Goal: Task Accomplishment & Management: Manage account settings

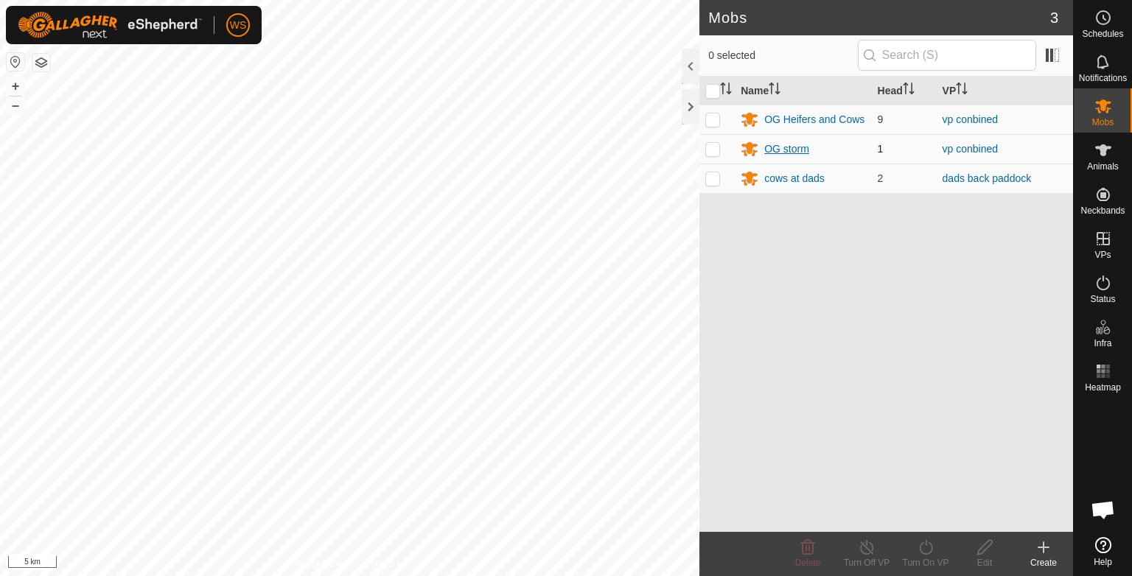
click at [783, 153] on div "OG storm" at bounding box center [786, 149] width 45 height 15
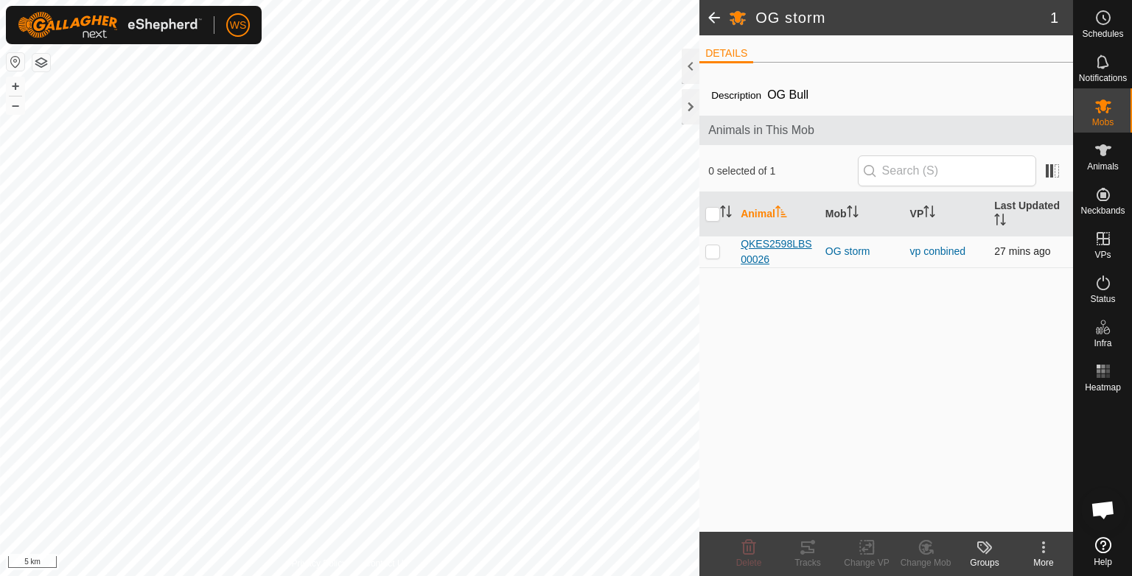
click at [775, 243] on span "QKES2598LBS00026" at bounding box center [777, 252] width 73 height 31
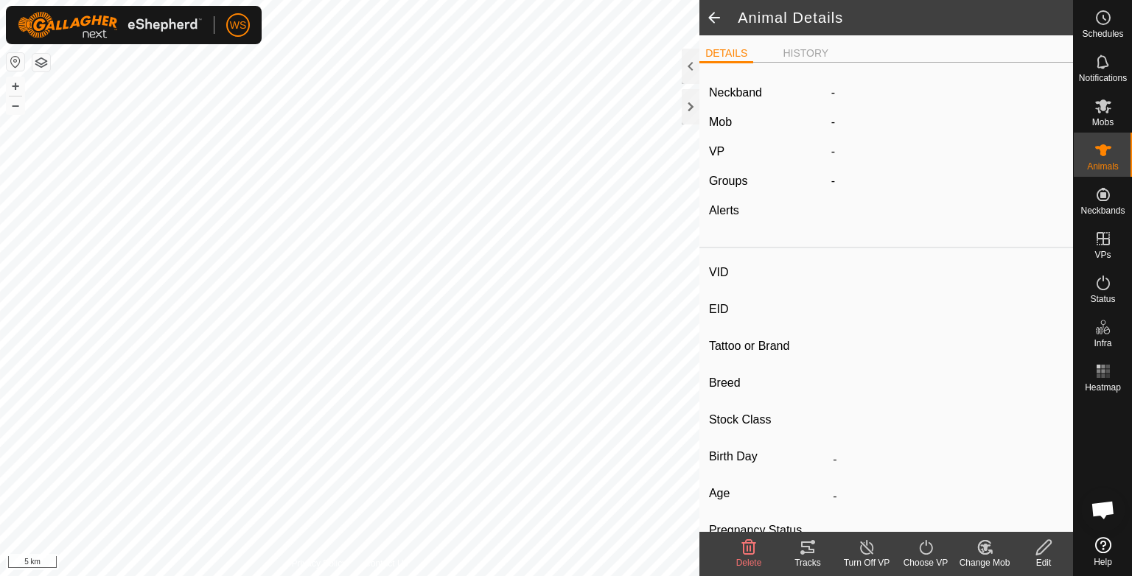
type input "QKES2598LBS00026"
type input "-"
type input "WLD22121M"
type input "Droughtmaster"
type input "-"
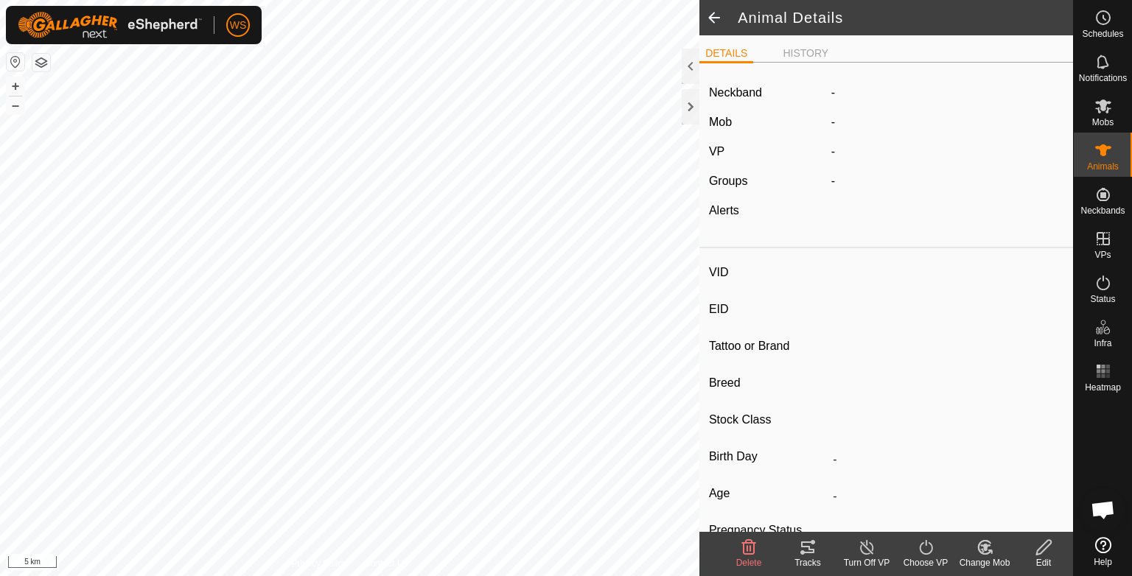
type input "01/2022"
type input "3 years 9 months"
type input "0 kg"
type input "-"
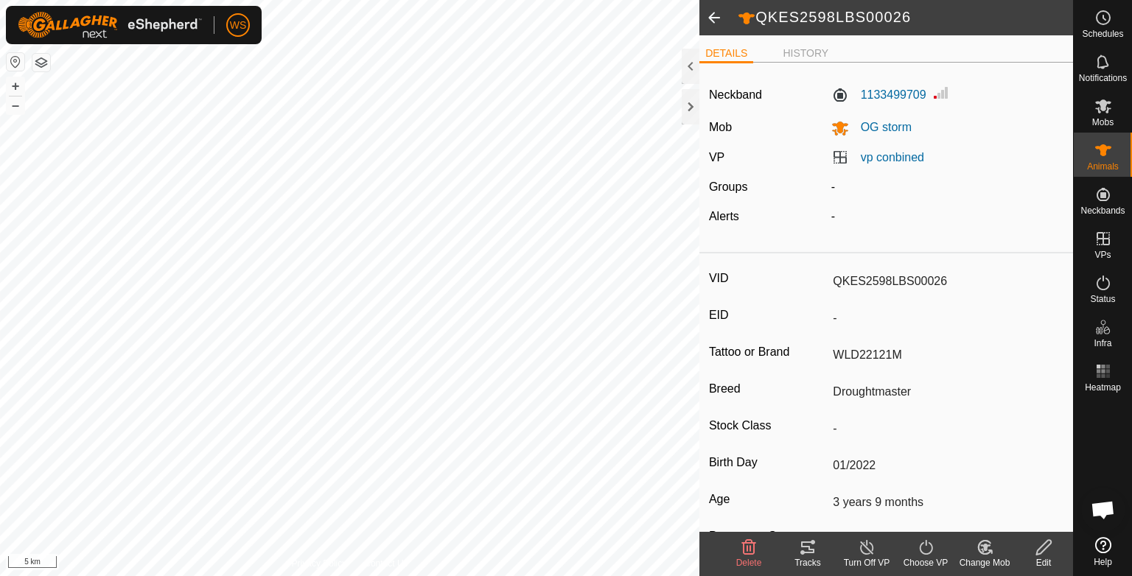
click at [810, 554] on icon at bounding box center [808, 548] width 18 height 18
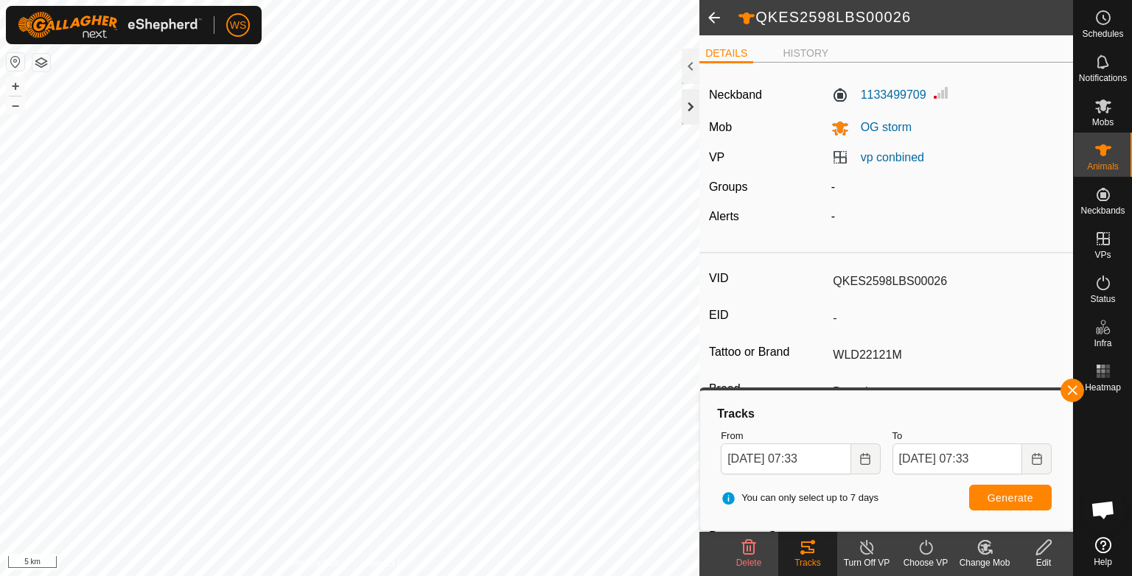
click at [685, 106] on div at bounding box center [691, 106] width 18 height 35
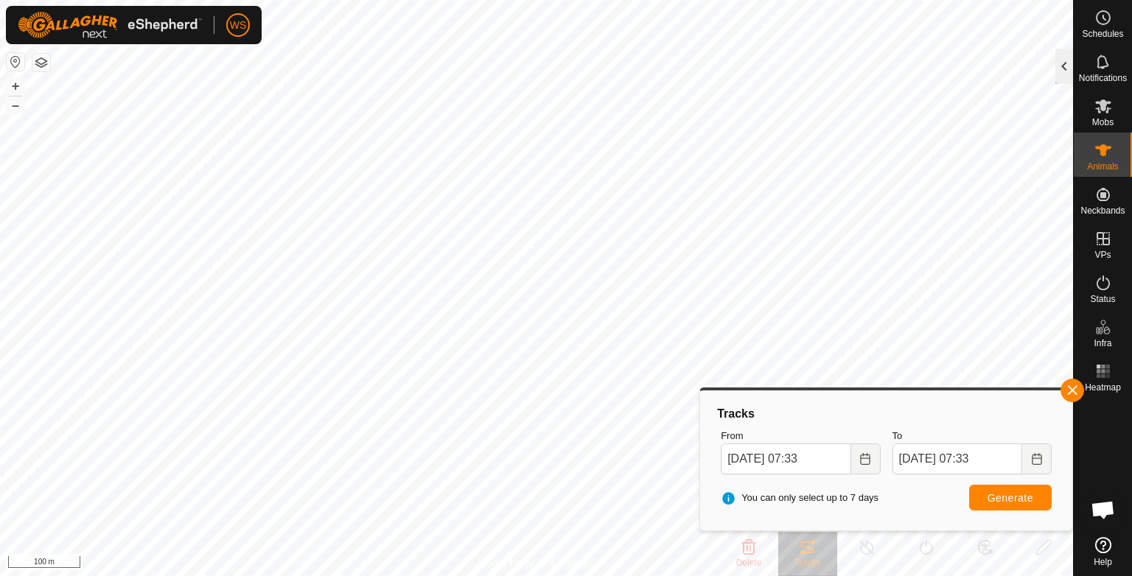
click at [1061, 64] on div at bounding box center [1064, 66] width 18 height 35
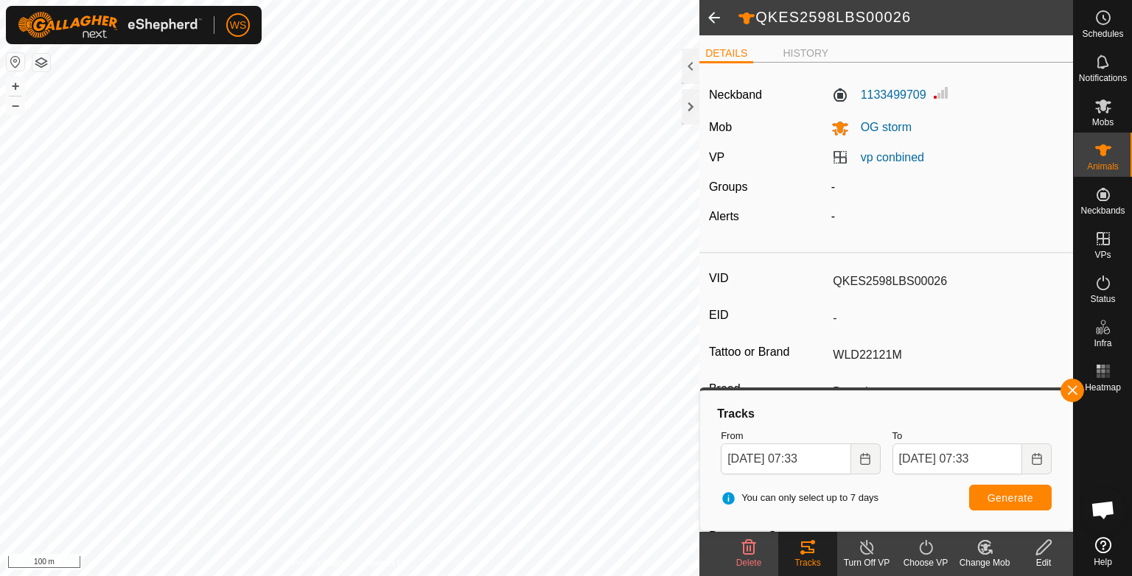
click at [708, 16] on span at bounding box center [713, 17] width 29 height 35
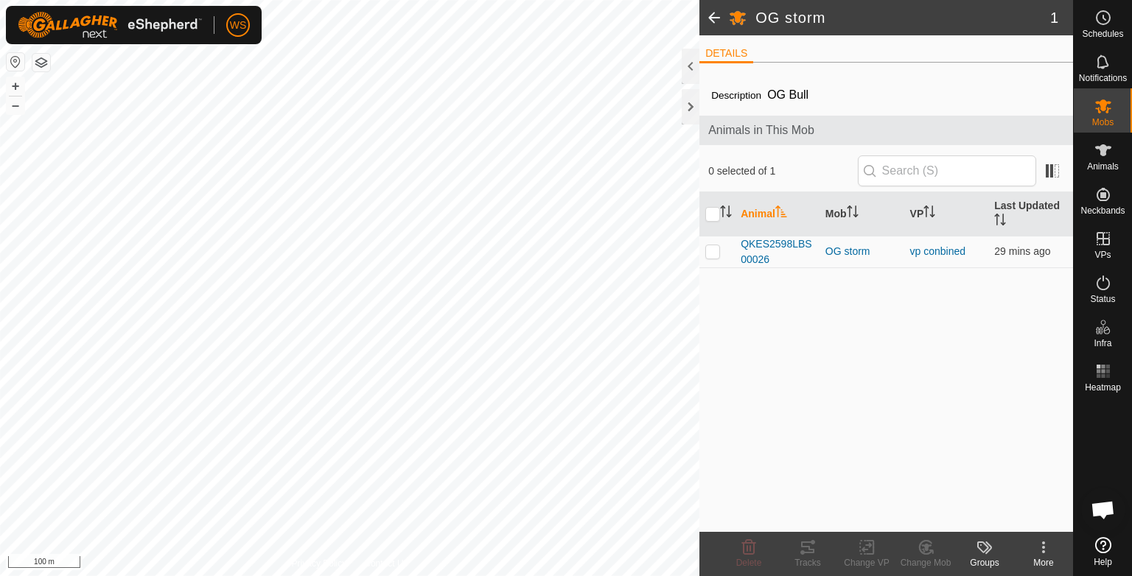
click at [712, 18] on span at bounding box center [713, 17] width 29 height 35
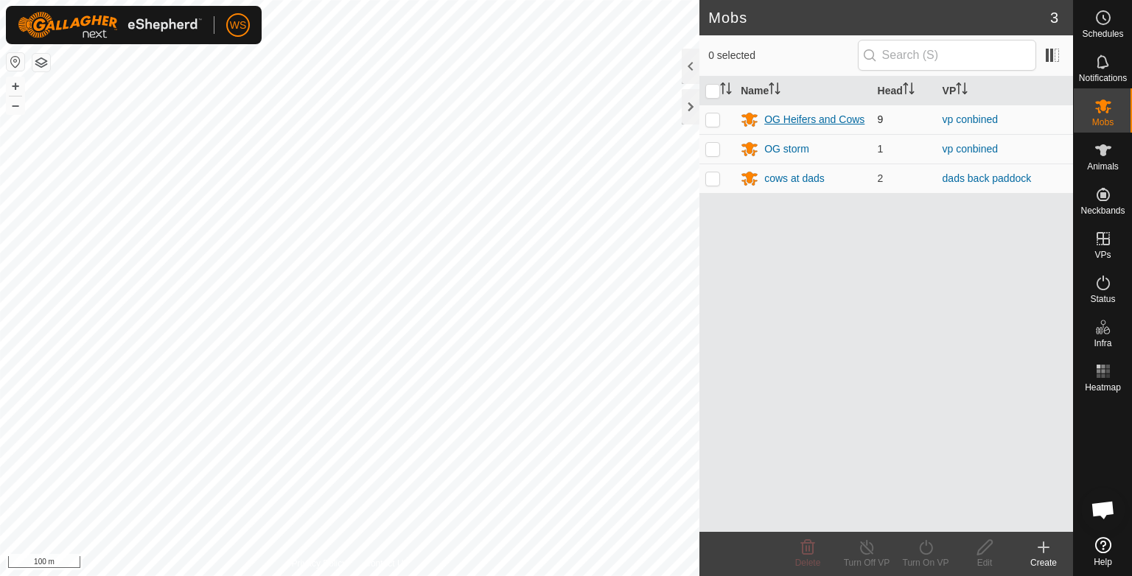
click at [778, 117] on div "OG Heifers and Cows" at bounding box center [814, 119] width 100 height 15
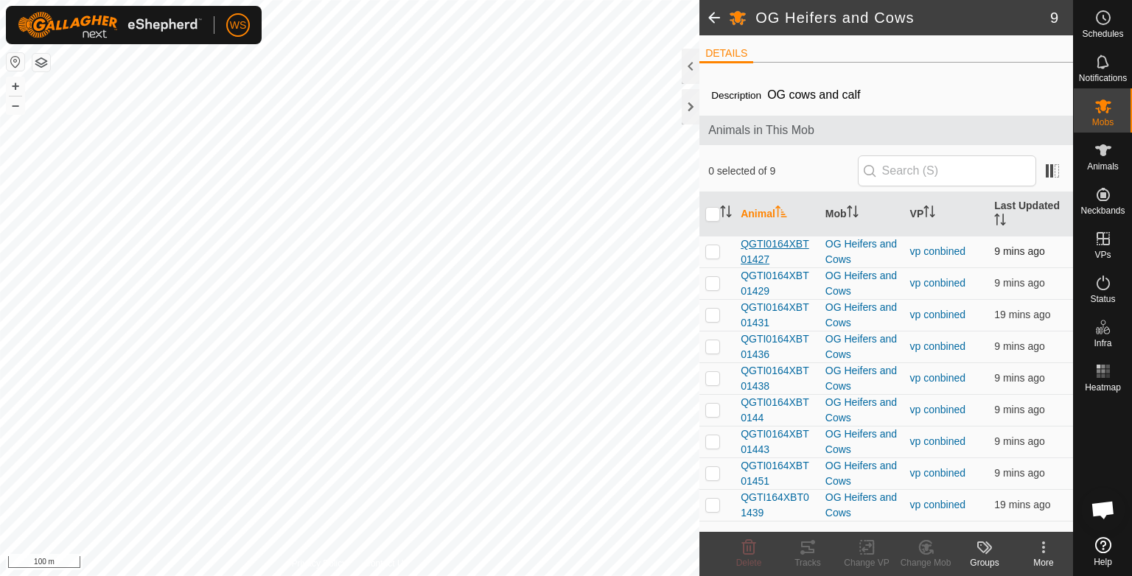
click at [781, 258] on span "QGTI0164XBT01427" at bounding box center [777, 252] width 73 height 31
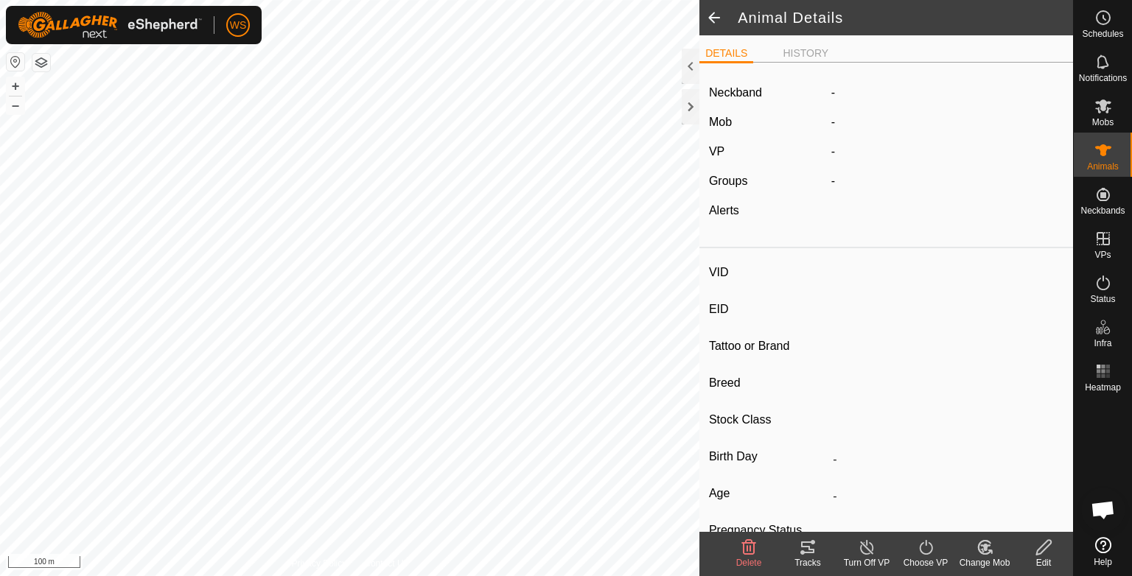
type input "QGTI0164XBT01427"
type input "-"
type input "Donkey"
type input "Droughtmaster X"
type input "[PERSON_NAME] joined"
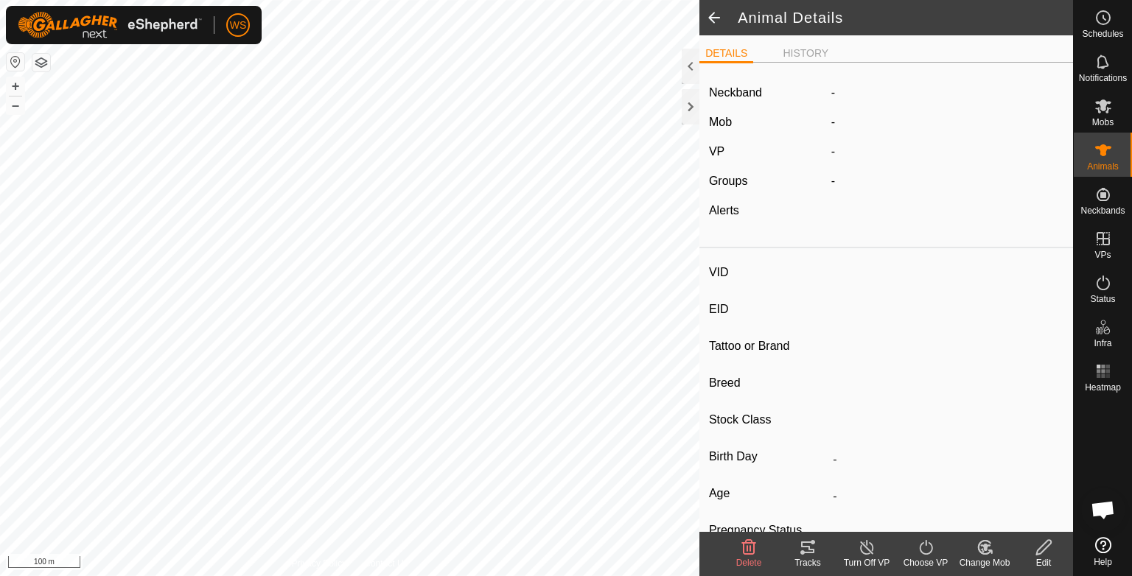
type input "04/2023"
type input "2 years 6 months"
type input "Joined"
type input "350 kg"
type input "-"
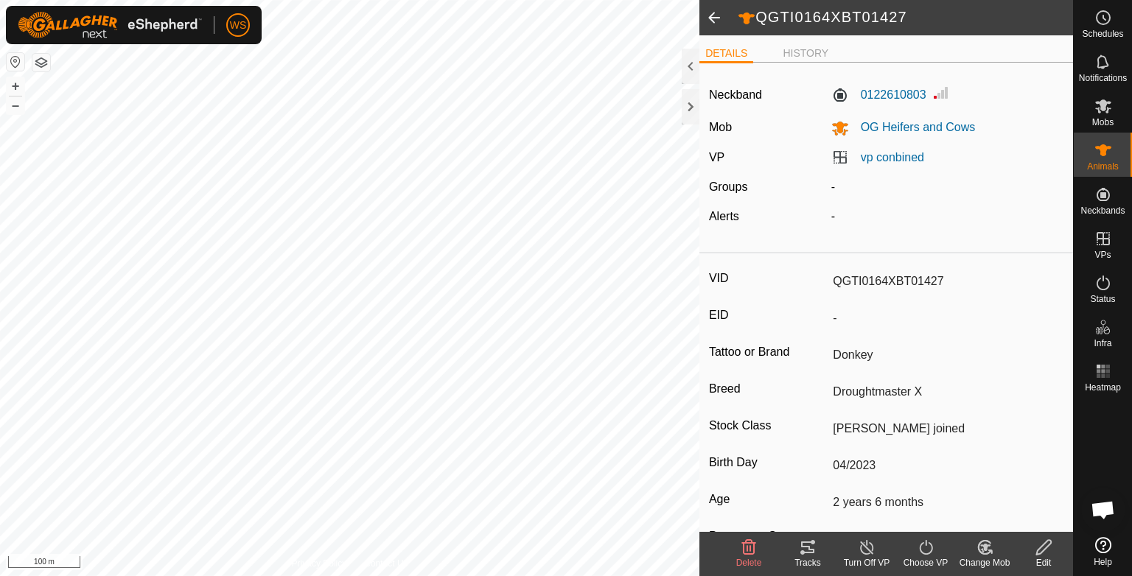
click at [814, 547] on icon at bounding box center [808, 548] width 18 height 18
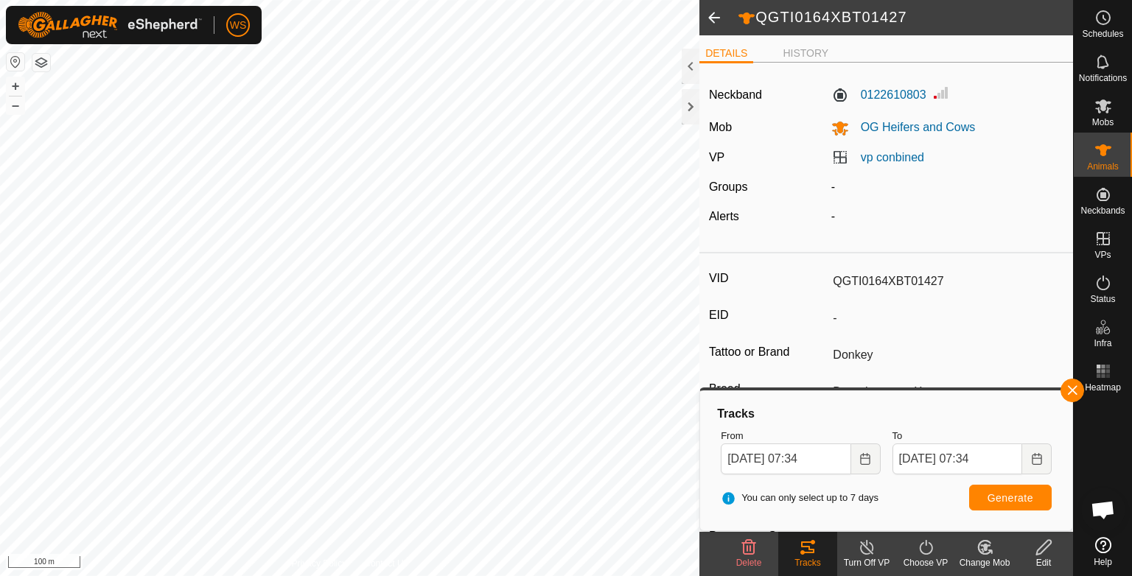
click at [713, 16] on span at bounding box center [713, 17] width 29 height 35
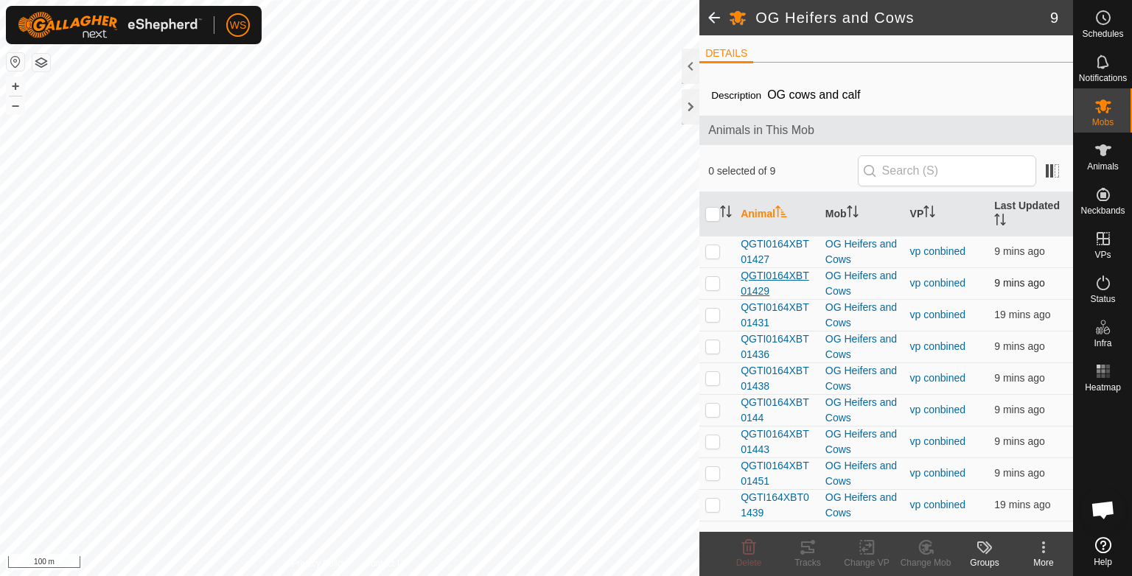
click at [750, 273] on span "QGTI0164XBT01429" at bounding box center [777, 283] width 73 height 31
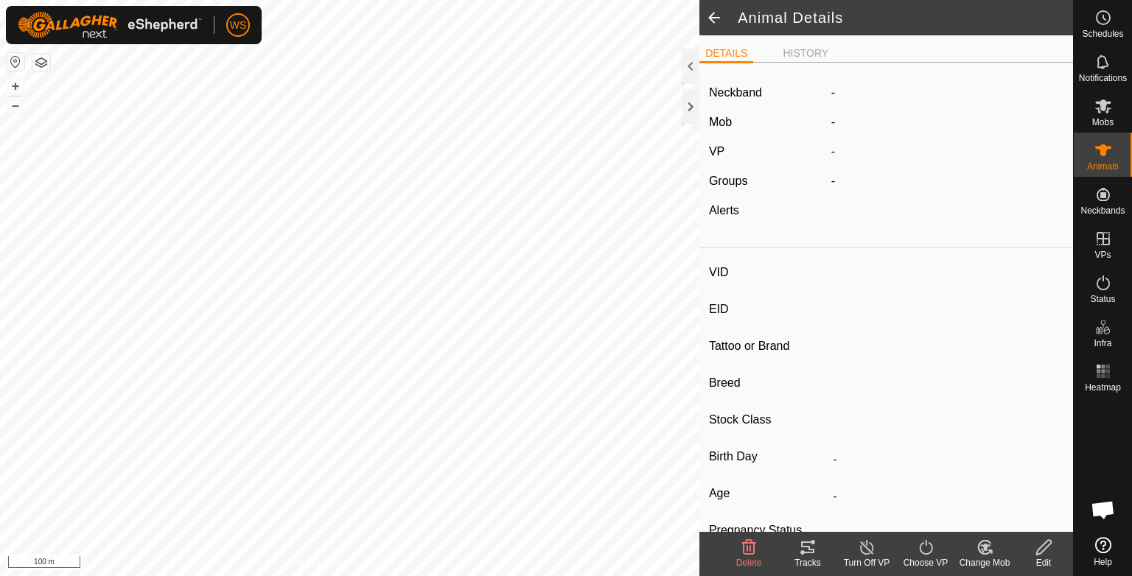
type input "QGTI0164XBT01429"
type input "-"
type input "[PERSON_NAME]"
type input "Droughtmaster X"
type input "[PERSON_NAME] joined"
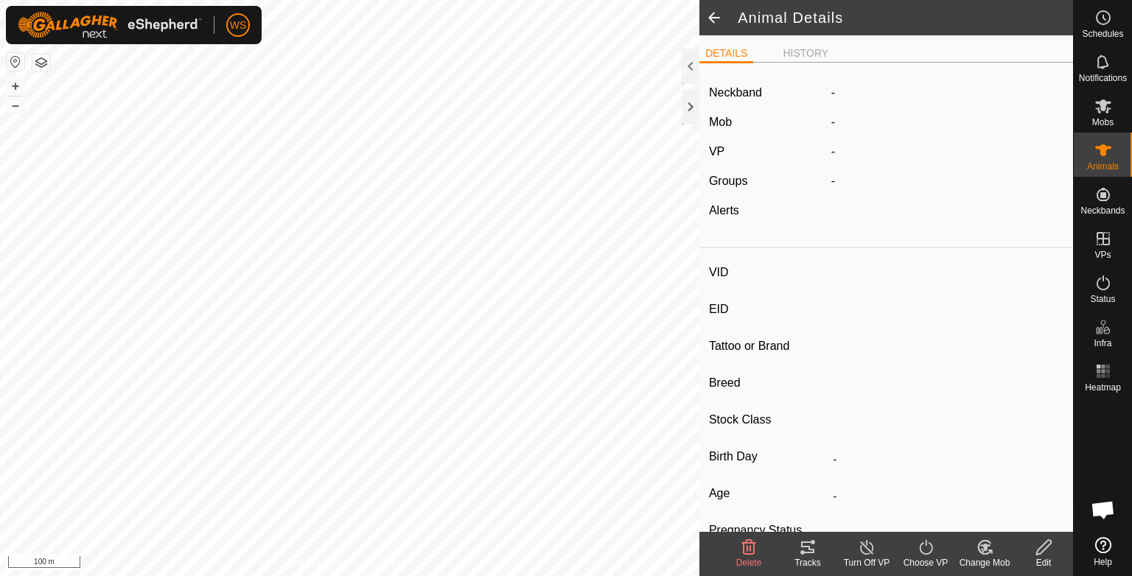
type input "04/2023"
type input "2 years 6 months"
type input "Joined"
type input "300 kg"
type input "-"
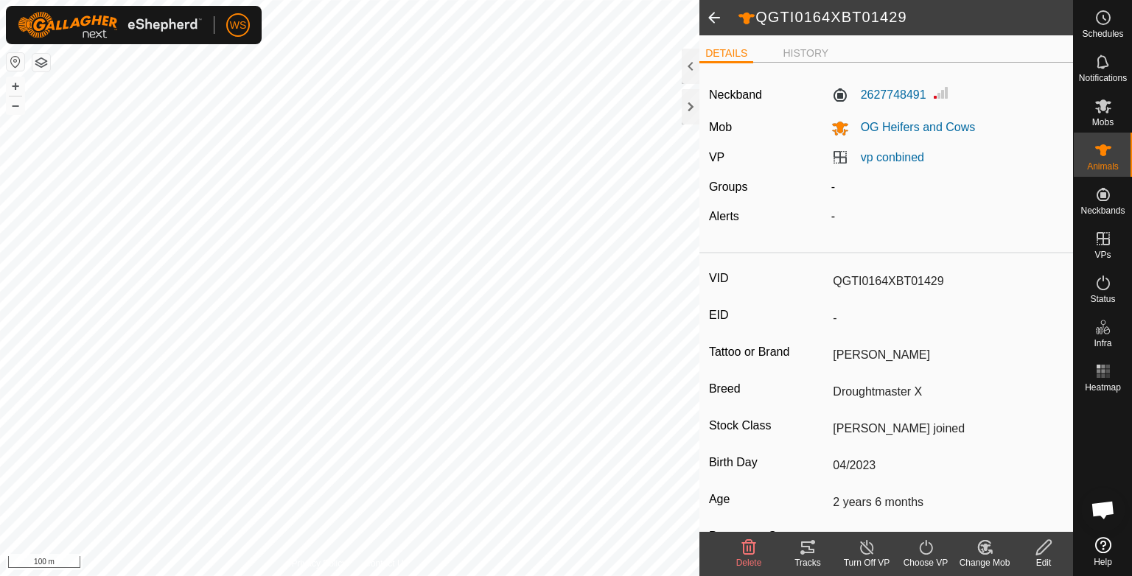
click at [711, 18] on span at bounding box center [713, 17] width 29 height 35
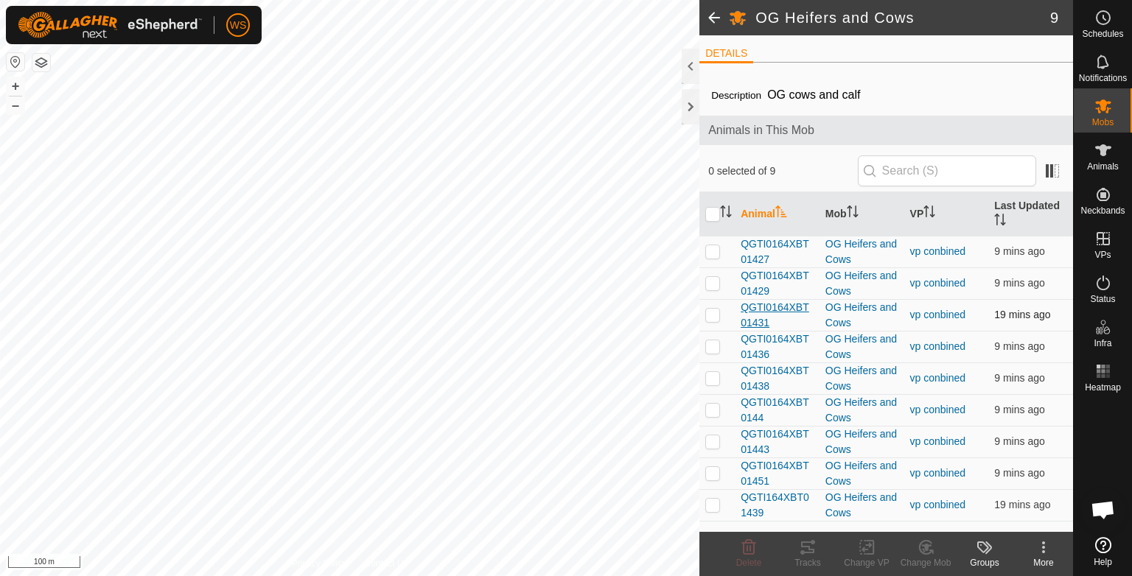
click at [786, 308] on span "QGTI0164XBT01431" at bounding box center [777, 315] width 73 height 31
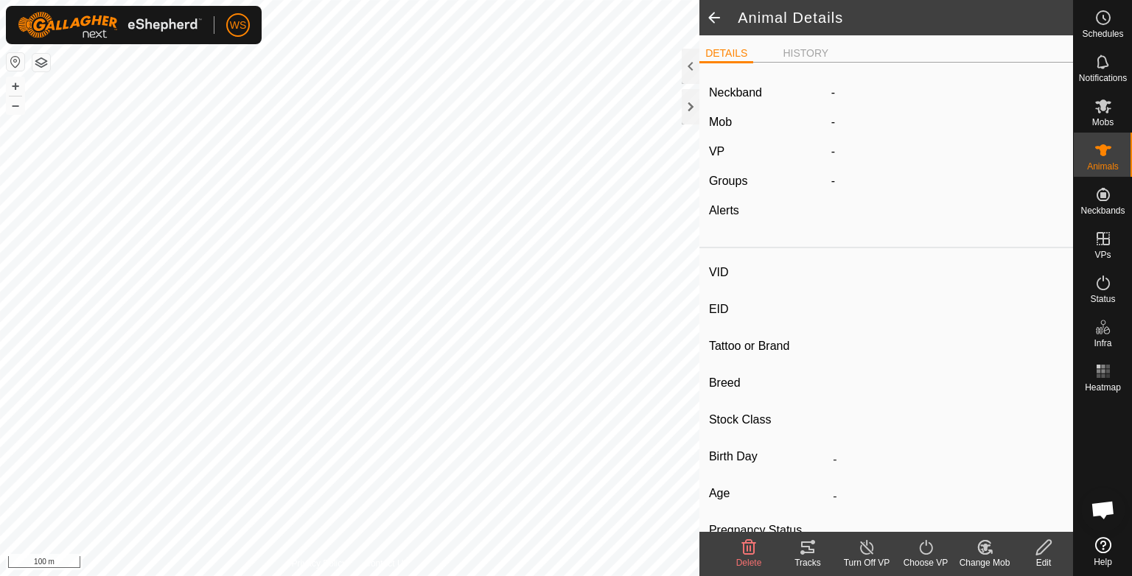
type input "QGTI0164XBT01431"
type input "-"
type input "Blacky"
type input "Droughtmaster X"
type input "[PERSON_NAME] joined"
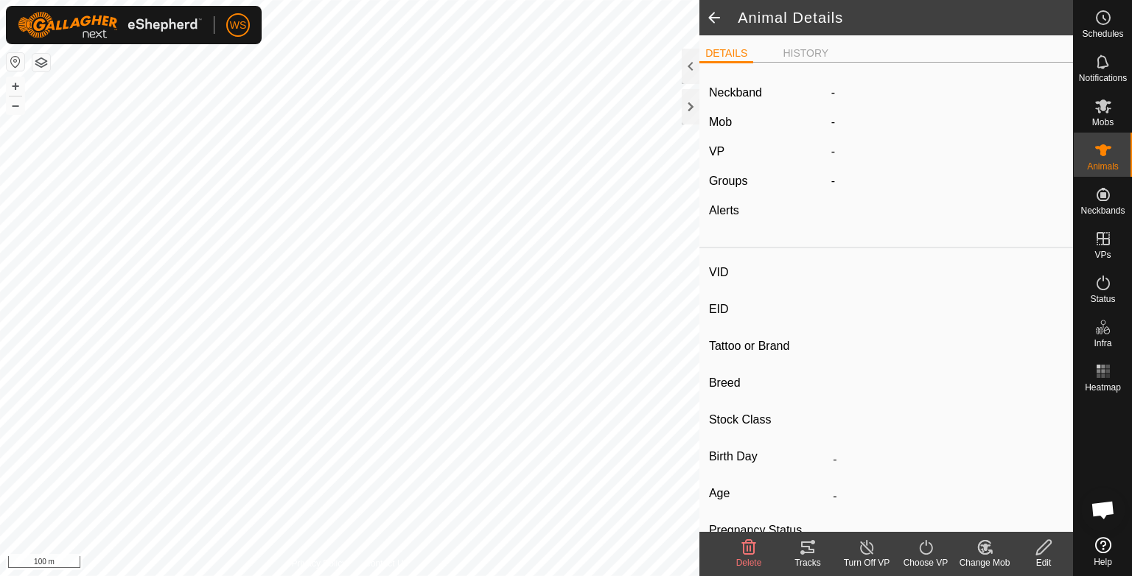
type input "04/2023"
type input "2 years 6 months"
type input "Joined"
type input "350 kg"
type input "-"
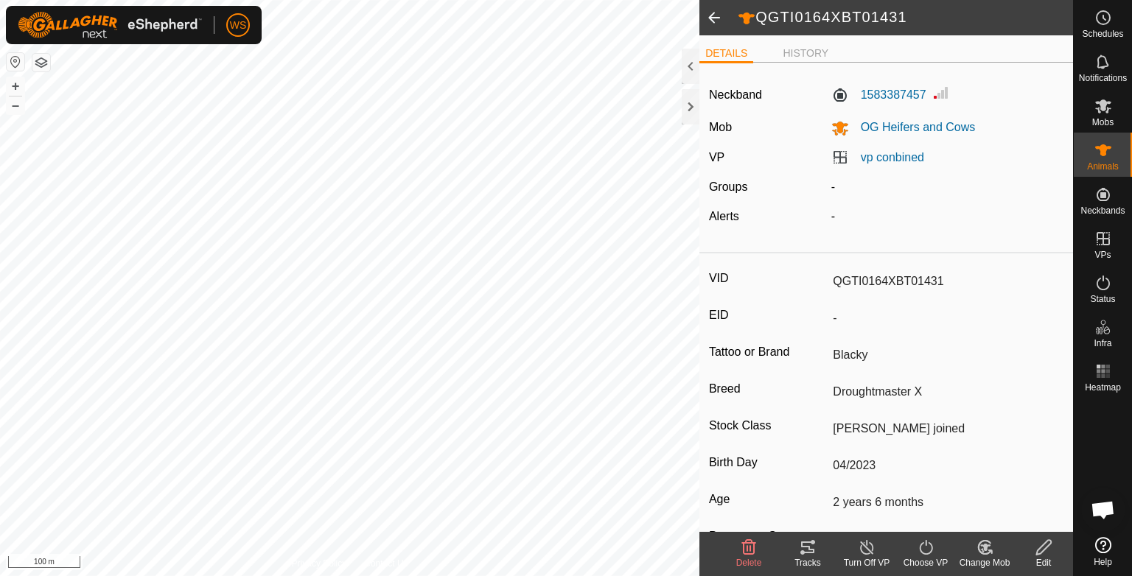
click at [713, 17] on span at bounding box center [713, 17] width 29 height 35
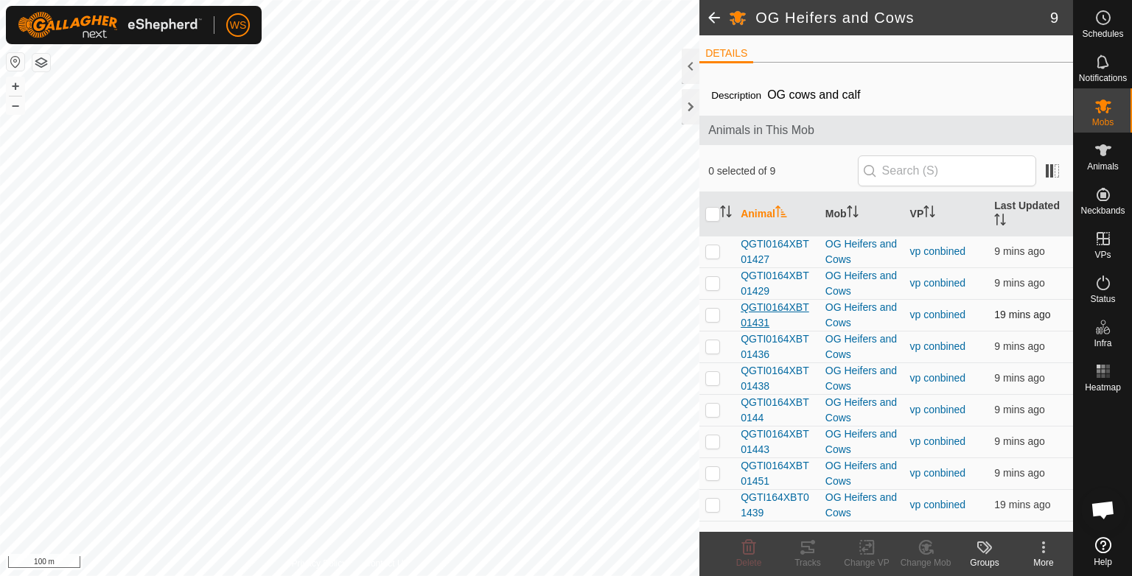
click at [797, 305] on span "QGTI0164XBT01431" at bounding box center [777, 315] width 73 height 31
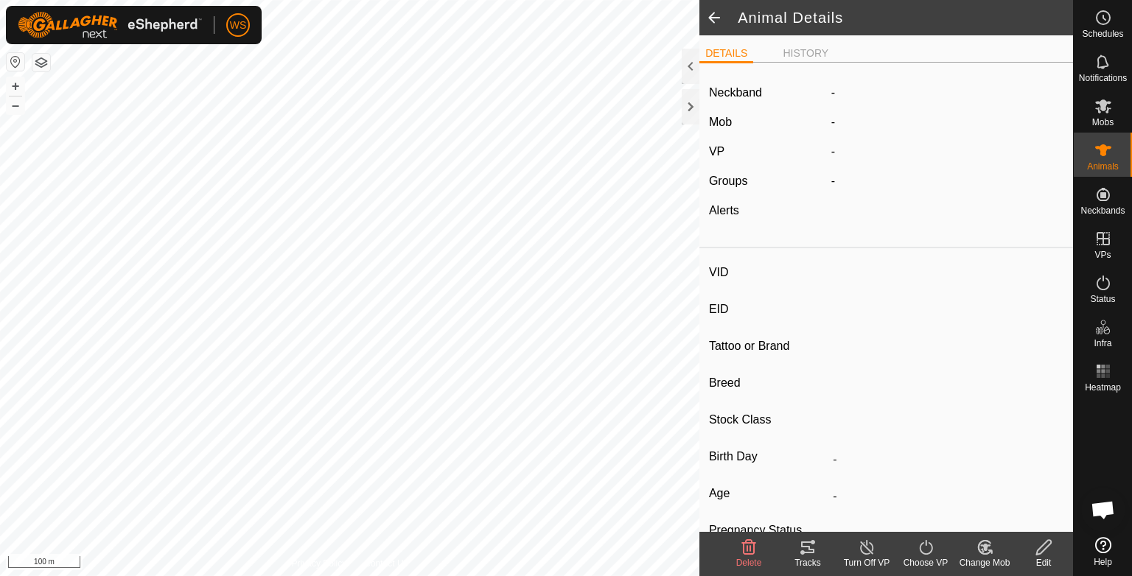
type input "QGTI0164XBT01431"
type input "-"
type input "Blacky"
type input "Droughtmaster X"
type input "[PERSON_NAME] joined"
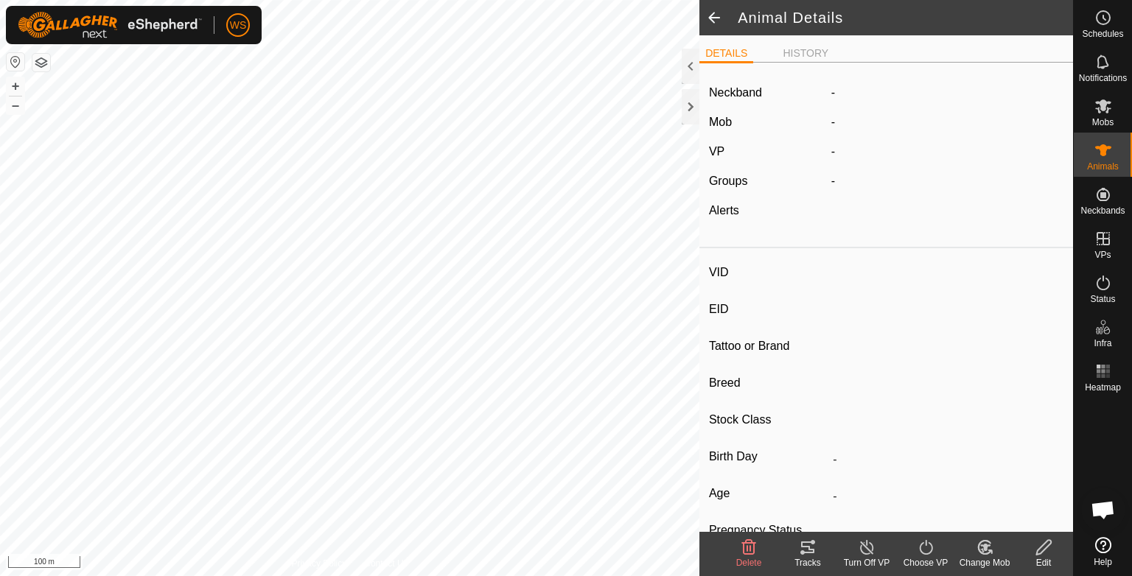
type input "04/2023"
type input "2 years 6 months"
type input "Joined"
type input "350 kg"
type input "-"
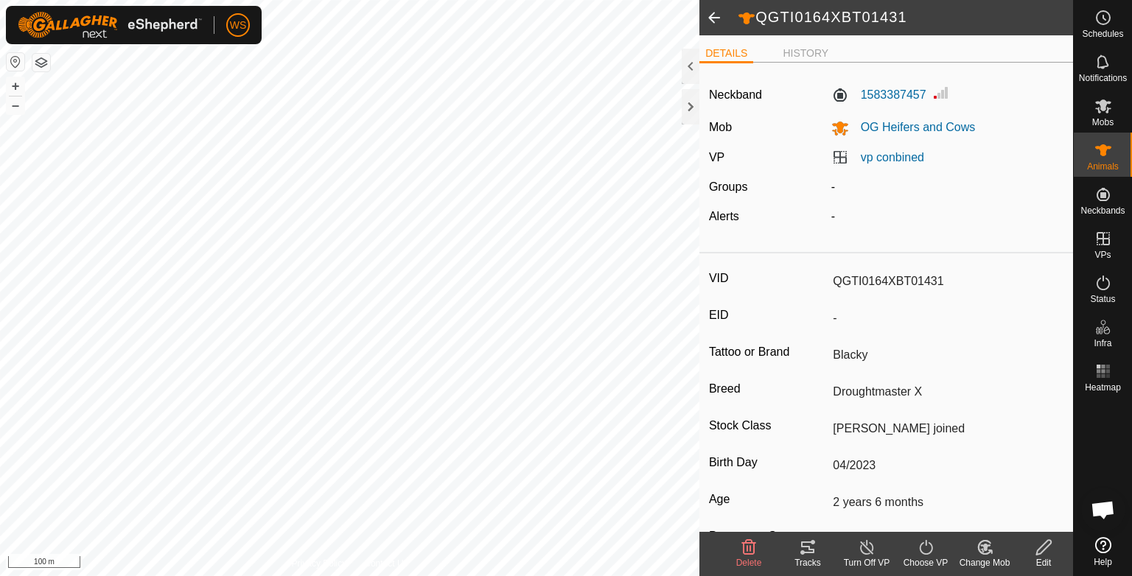
click at [812, 550] on icon at bounding box center [807, 548] width 13 height 12
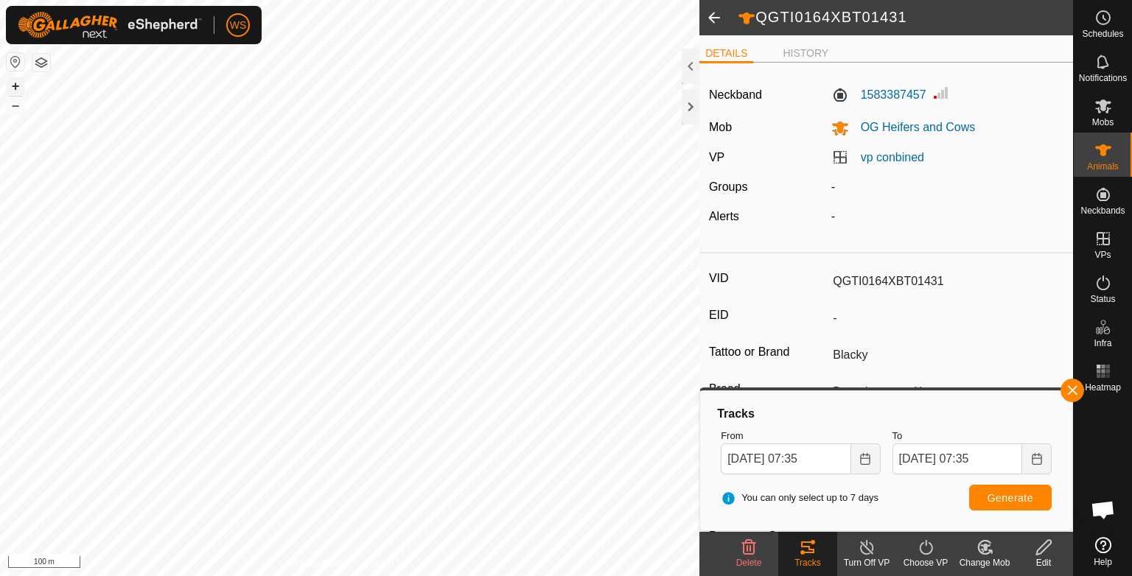
click at [19, 85] on button "+" at bounding box center [16, 86] width 18 height 18
click at [10, 106] on button "–" at bounding box center [16, 106] width 18 height 18
click at [711, 13] on span at bounding box center [713, 17] width 29 height 35
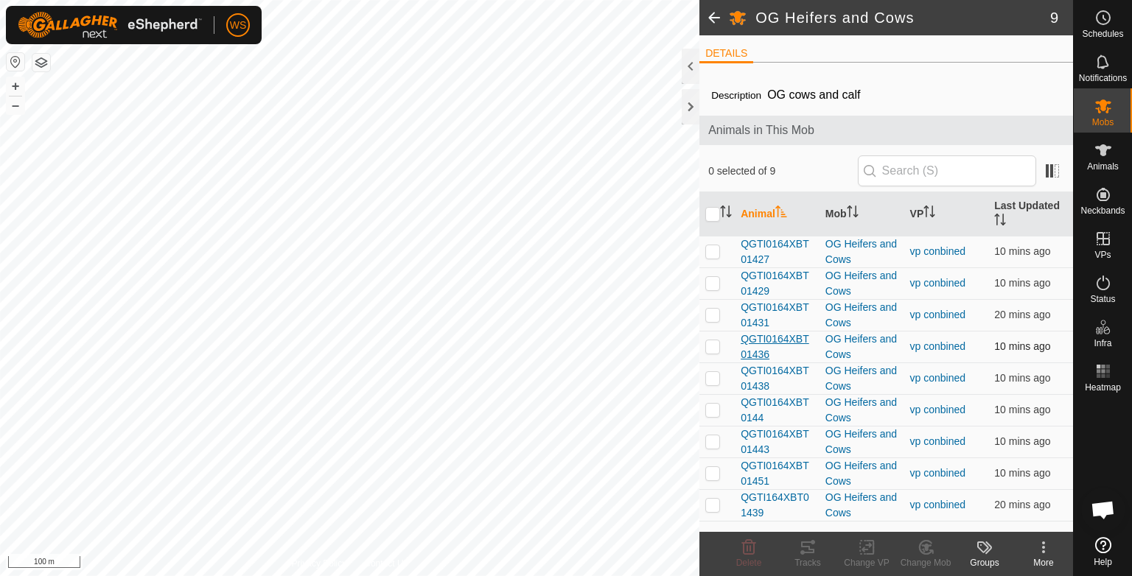
click at [767, 341] on span "QGTI0164XBT01436" at bounding box center [777, 347] width 73 height 31
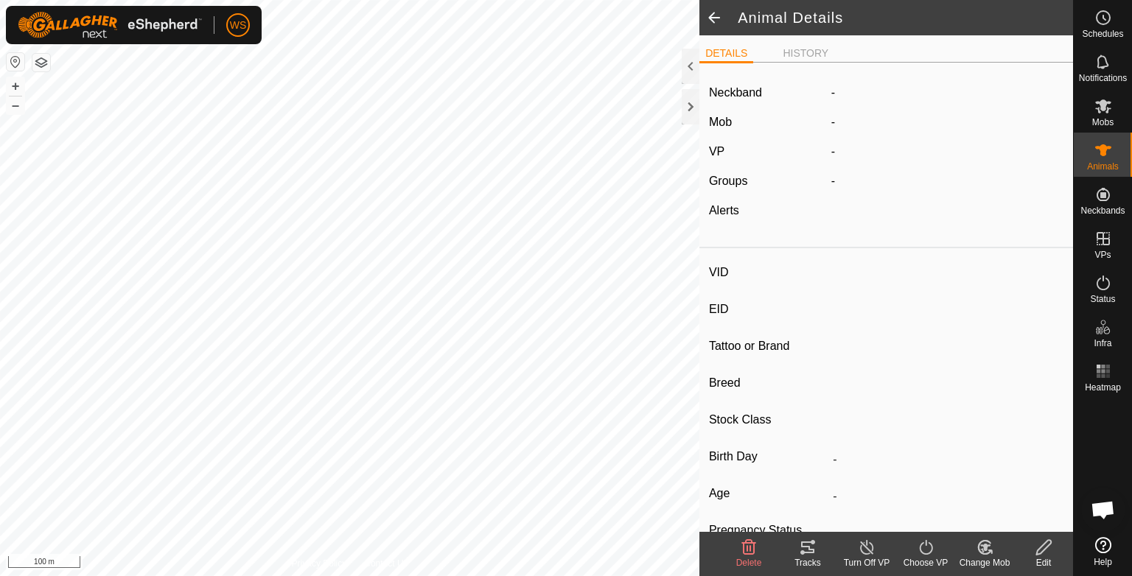
type input "QGTI0164XBT01436"
type input "-"
type input "bossy"
type input "Droughtmaster X"
type input "[PERSON_NAME] joined"
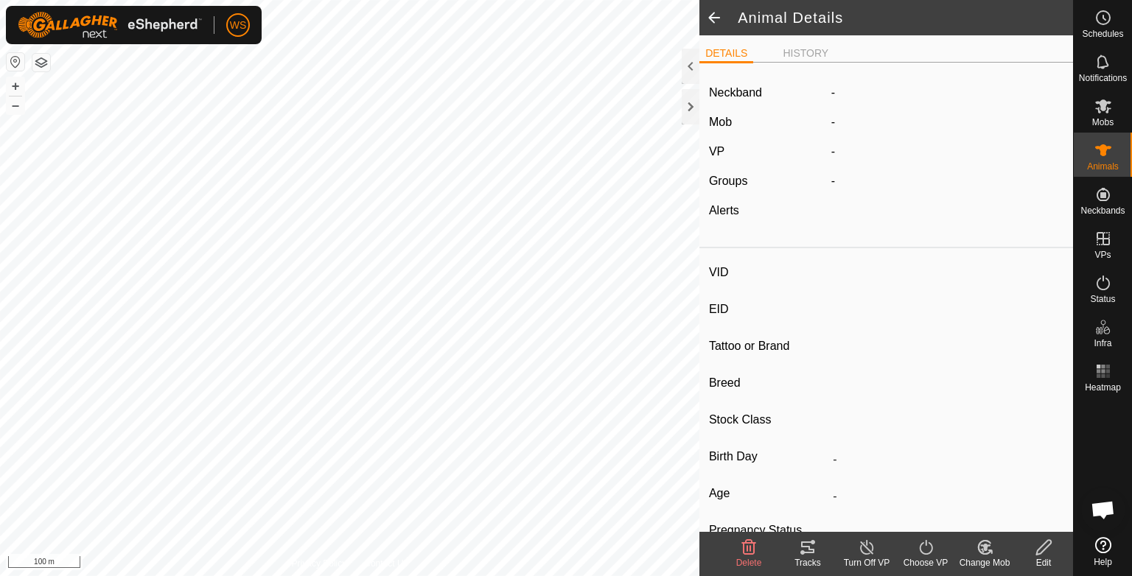
type input "04/2023"
type input "2 years 6 months"
type input "Joined"
type input "300 kg"
type input "-"
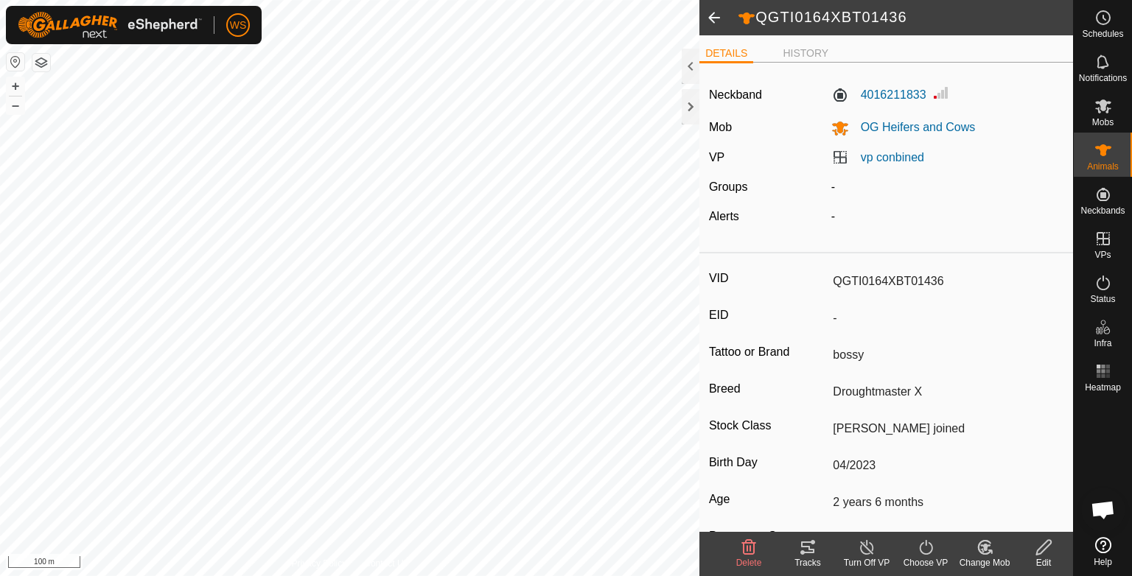
drag, startPoint x: 803, startPoint y: 549, endPoint x: 800, endPoint y: 565, distance: 15.6
click at [800, 565] on div "Tracks" at bounding box center [807, 562] width 59 height 13
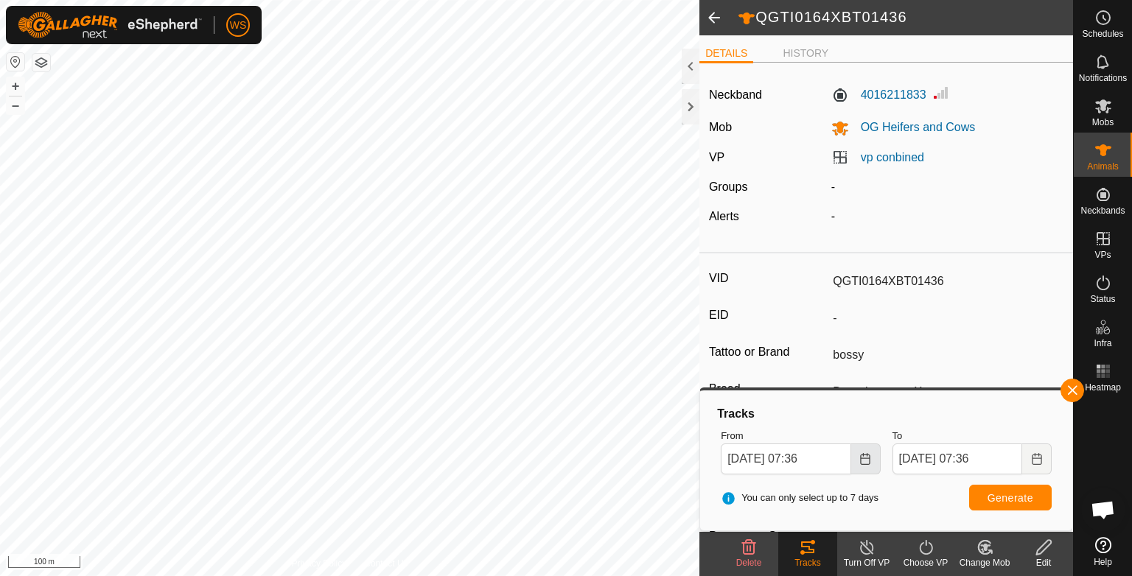
click at [859, 472] on button "Choose Date" at bounding box center [865, 459] width 29 height 31
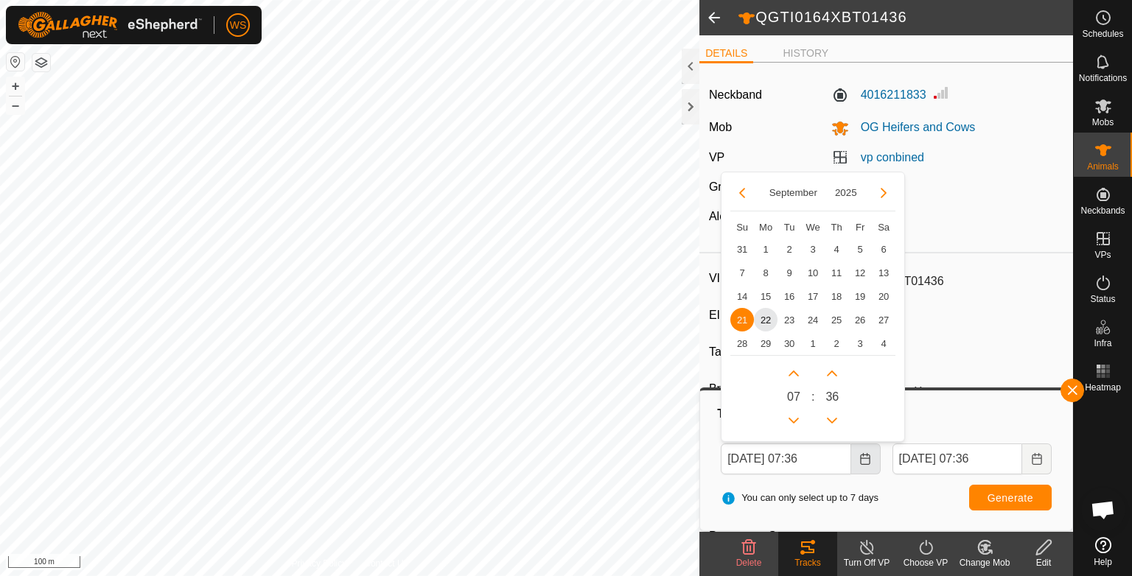
click at [859, 472] on button "Choose Date" at bounding box center [865, 459] width 29 height 31
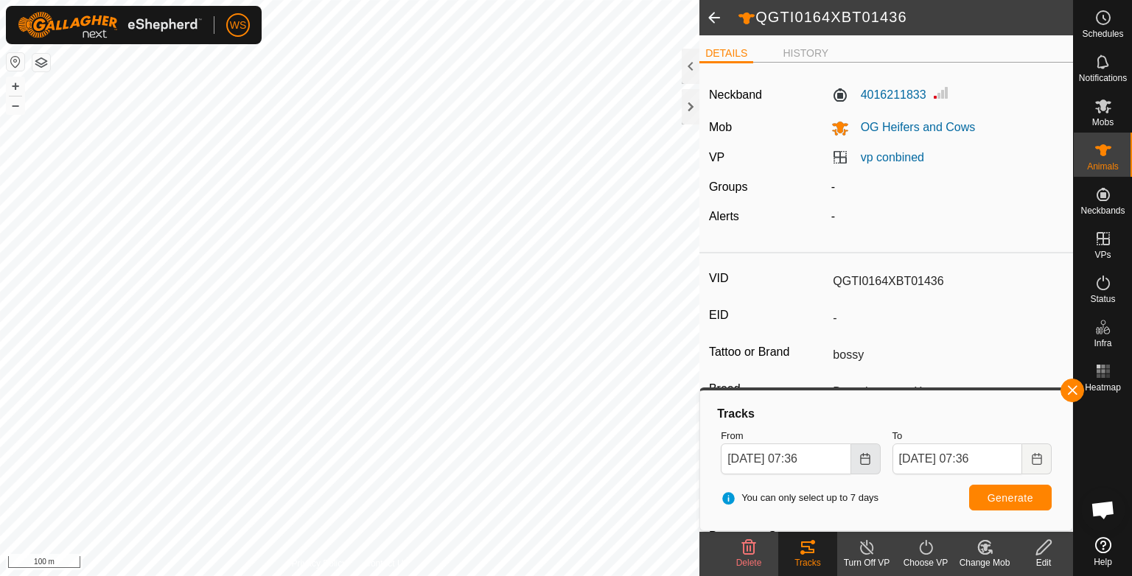
click at [859, 461] on icon "Choose Date" at bounding box center [865, 459] width 12 height 12
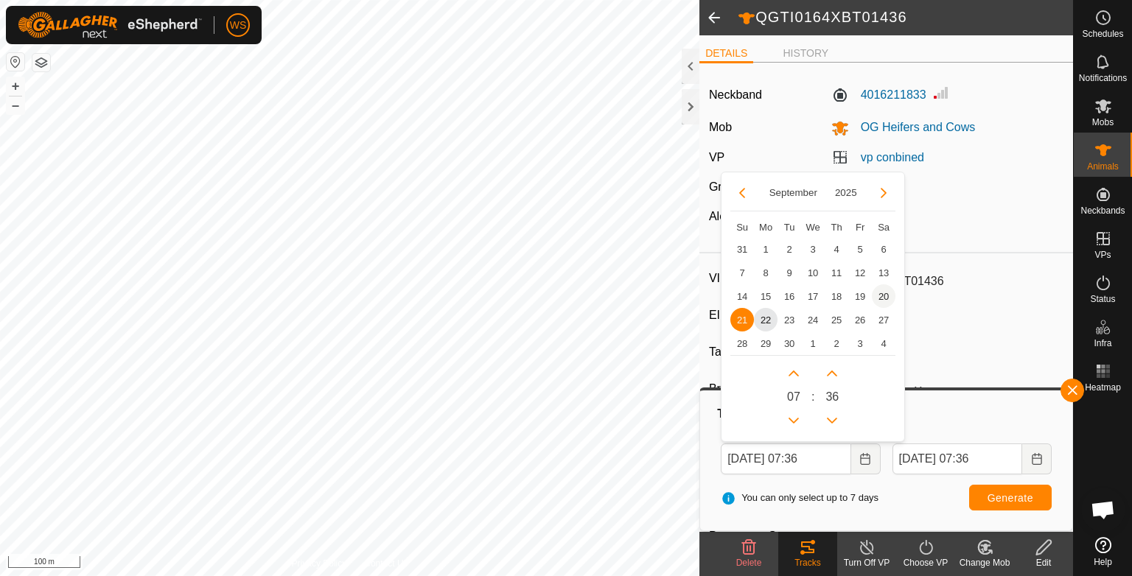
drag, startPoint x: 859, startPoint y: 461, endPoint x: 883, endPoint y: 295, distance: 168.2
click at [880, 444] on span "[DATE] 07:36 [DATE] Su Mo Tu We Th Fr Sa 31 1 2 3 4 5 6 7 8 9 10 11 12 13 14 15…" at bounding box center [800, 459] width 159 height 31
click at [883, 295] on span "20" at bounding box center [884, 297] width 24 height 24
type input "[DATE] 07:36"
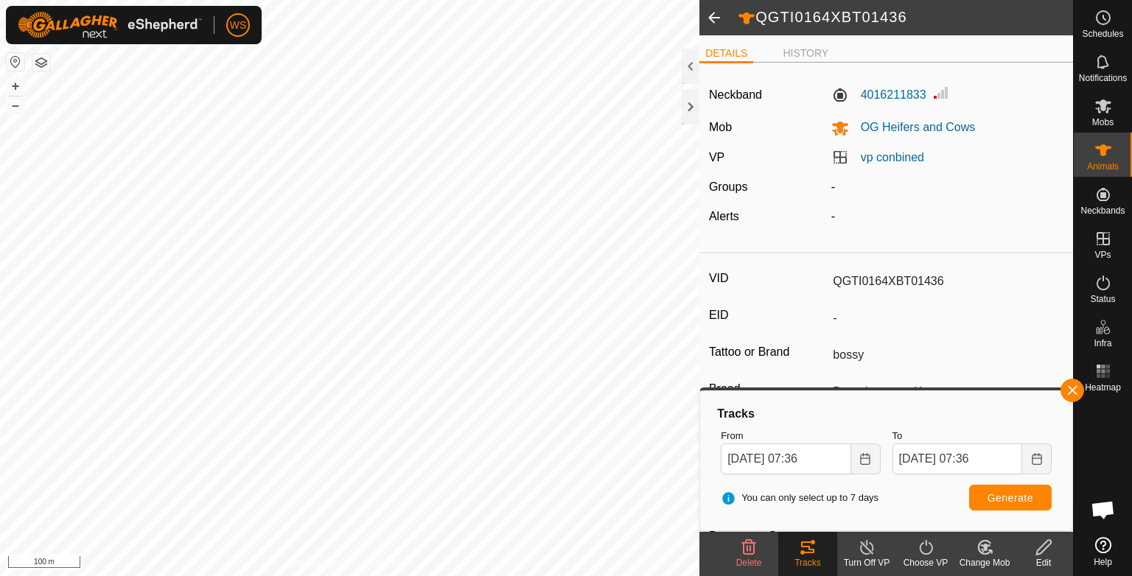
drag, startPoint x: 1022, startPoint y: 500, endPoint x: 1022, endPoint y: 513, distance: 13.3
click at [1022, 513] on div "You can only select up to 7 days Generate" at bounding box center [886, 498] width 343 height 35
click at [1022, 502] on span "Generate" at bounding box center [1011, 498] width 46 height 12
click at [715, 21] on span at bounding box center [713, 17] width 29 height 35
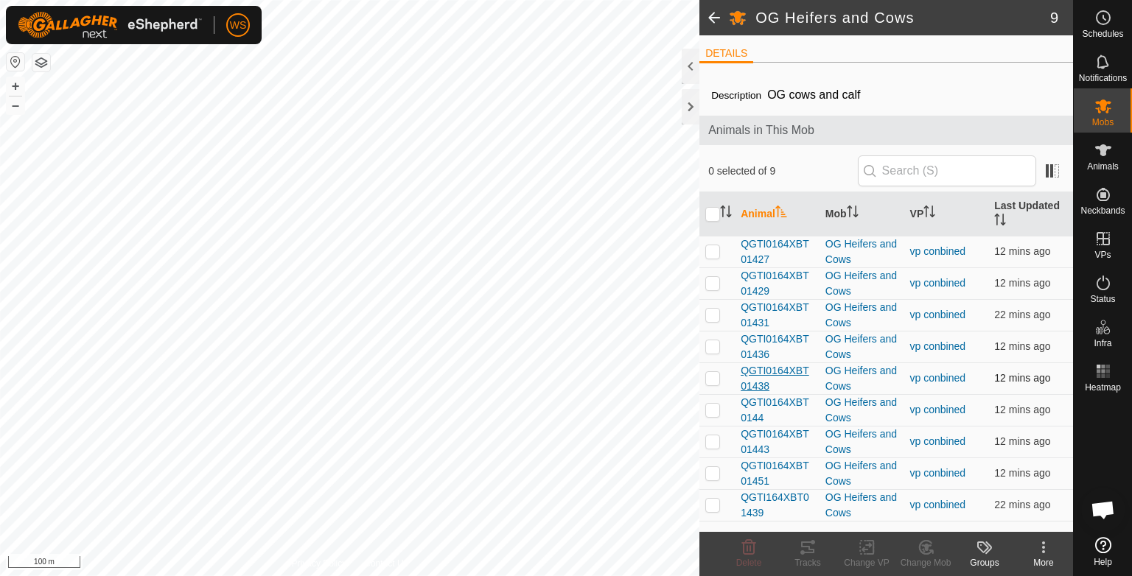
click at [766, 373] on span "QGTI0164XBT01438" at bounding box center [777, 378] width 73 height 31
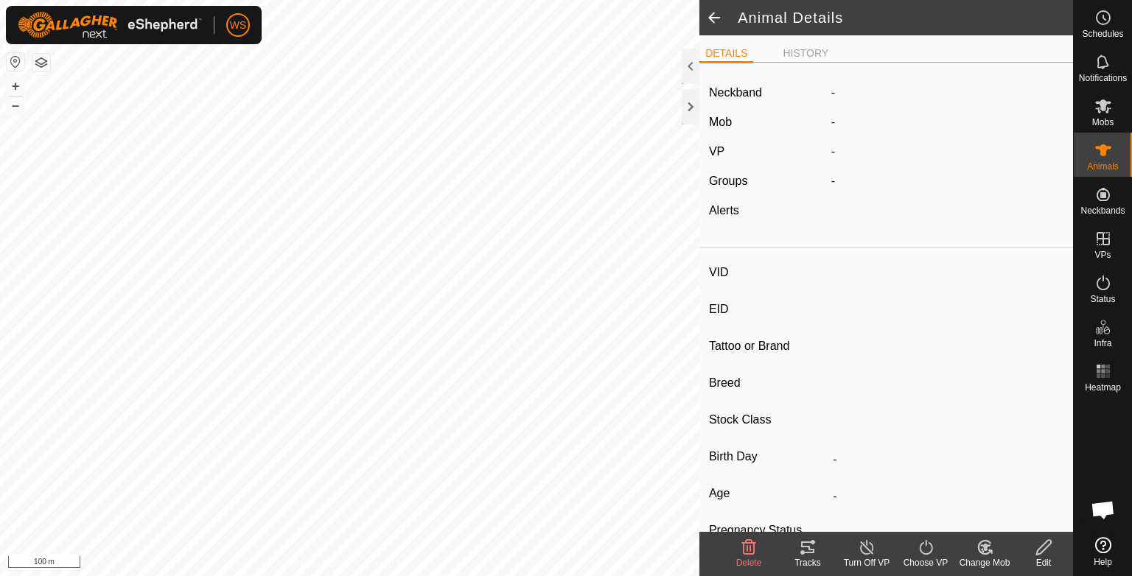
type input "QGTI0164XBT01438"
type input "-"
type input "Big red"
type input "Droughtmaster X"
type input "[PERSON_NAME] joined"
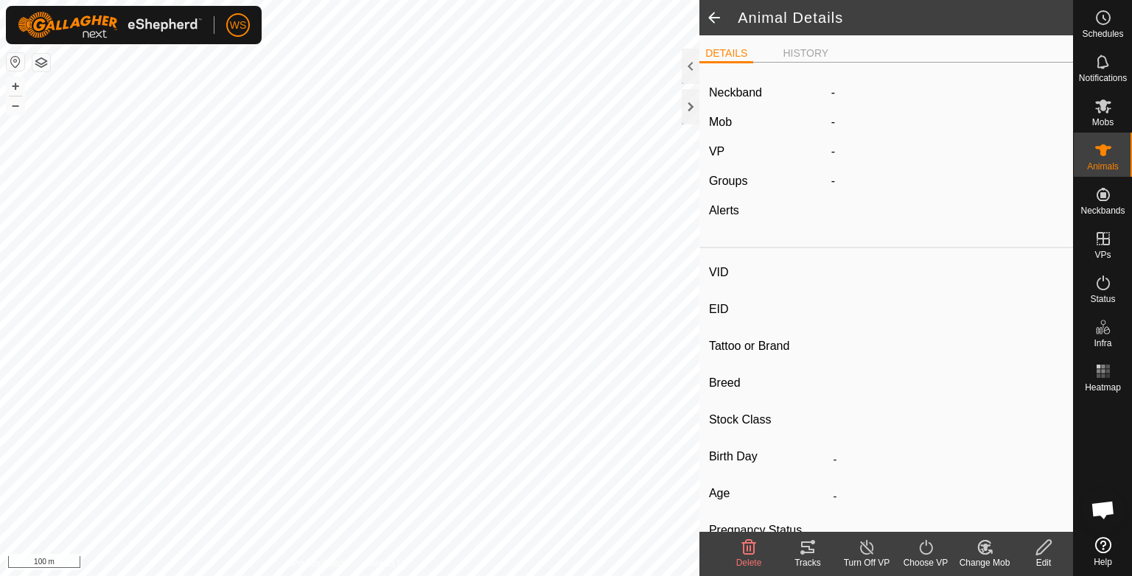
type input "04/2023"
type input "2 years 6 months"
type input "Joined"
type input "350 kg"
type input "-"
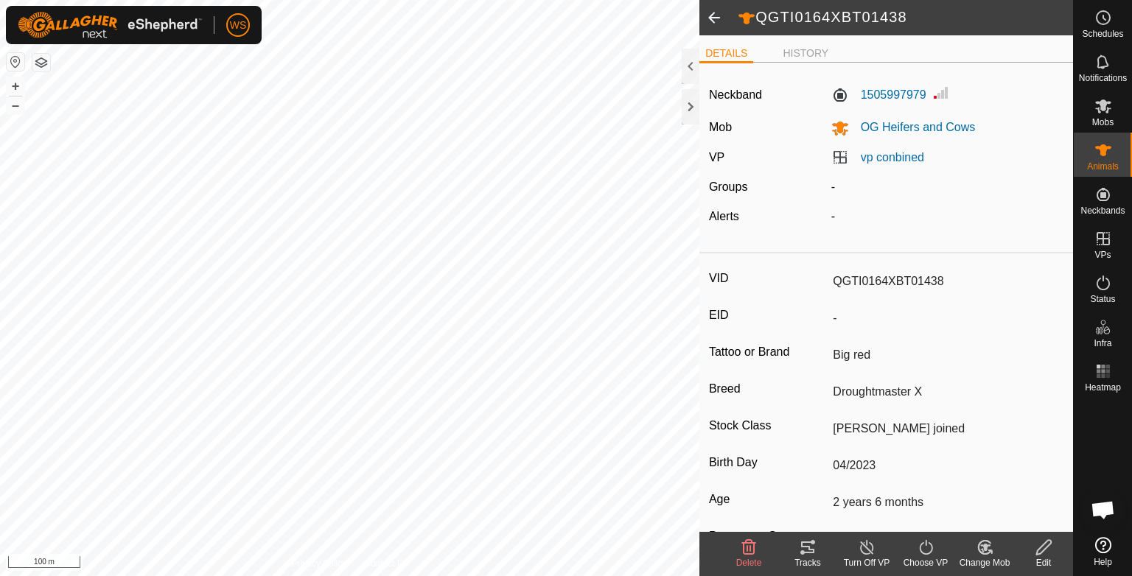
click at [813, 548] on icon at bounding box center [808, 548] width 18 height 18
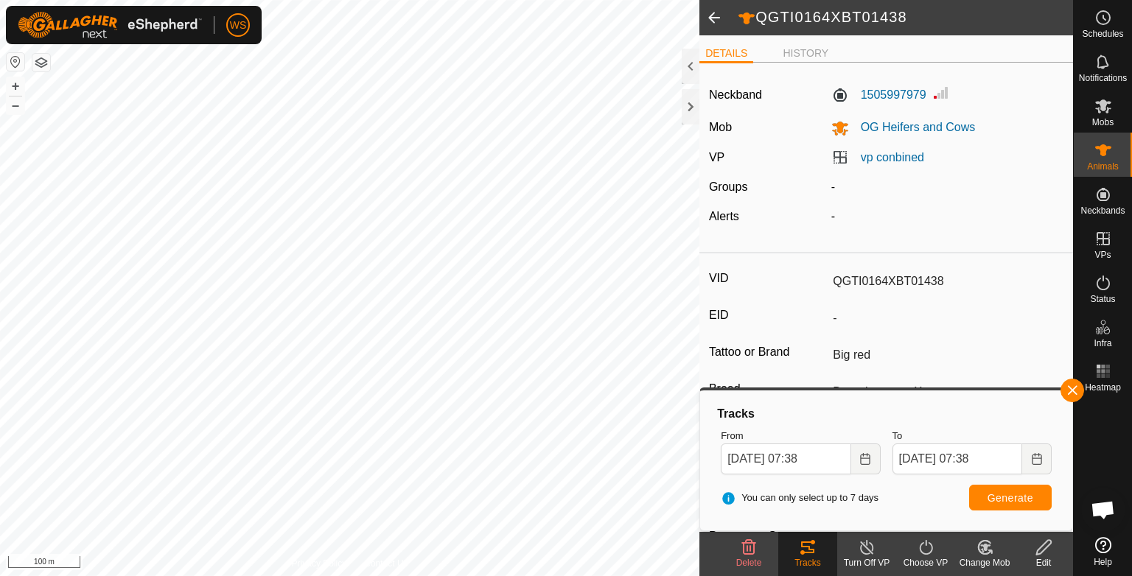
click at [713, 16] on span at bounding box center [713, 17] width 29 height 35
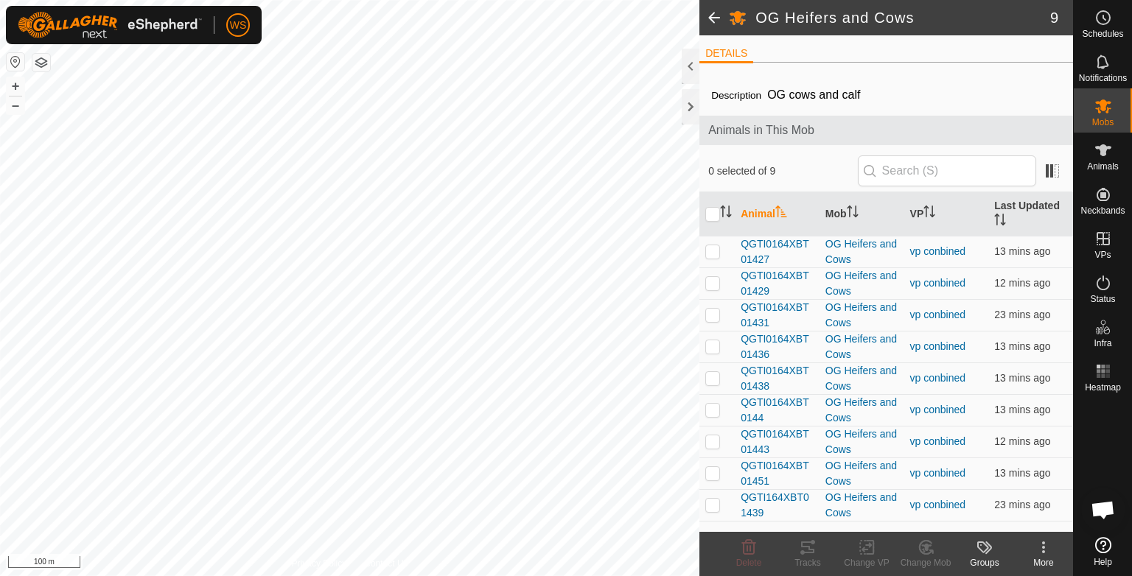
click at [713, 21] on span at bounding box center [713, 17] width 29 height 35
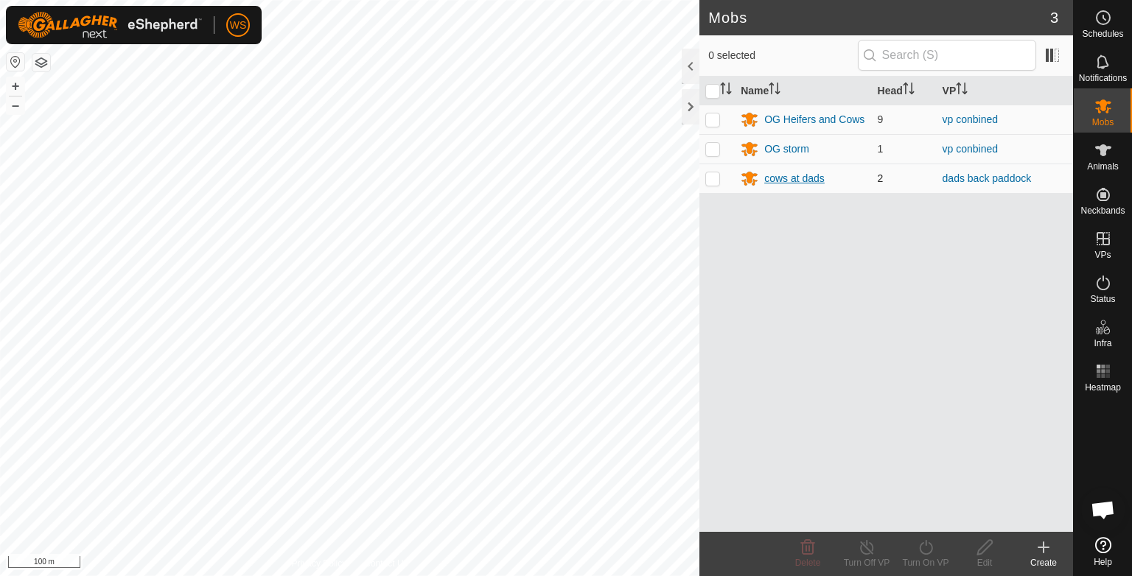
click at [787, 181] on div "cows at dads" at bounding box center [794, 178] width 60 height 15
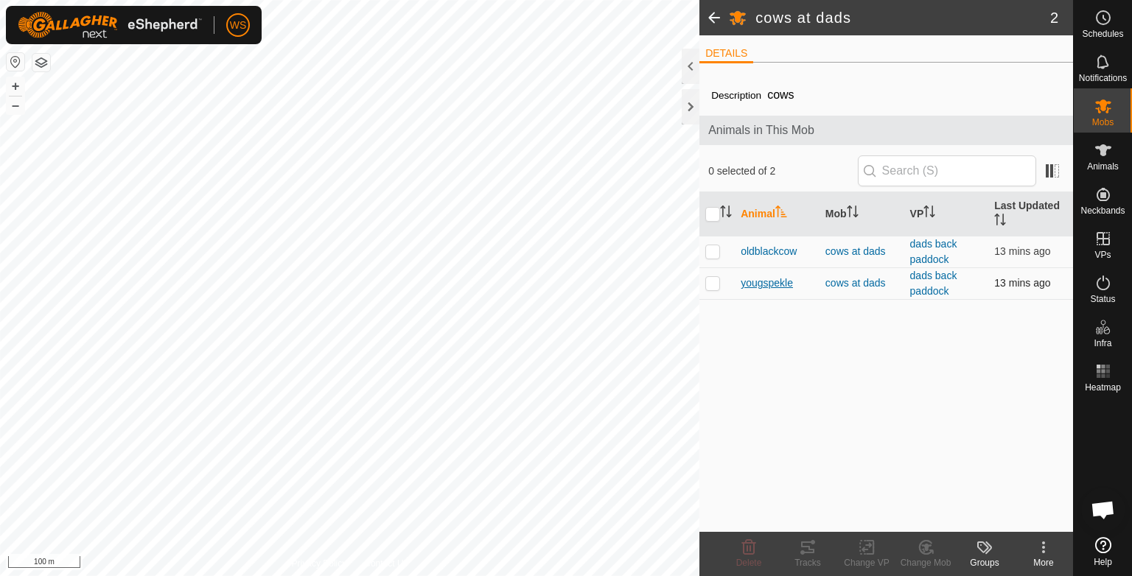
click at [762, 283] on span "yougspekle" at bounding box center [767, 283] width 52 height 15
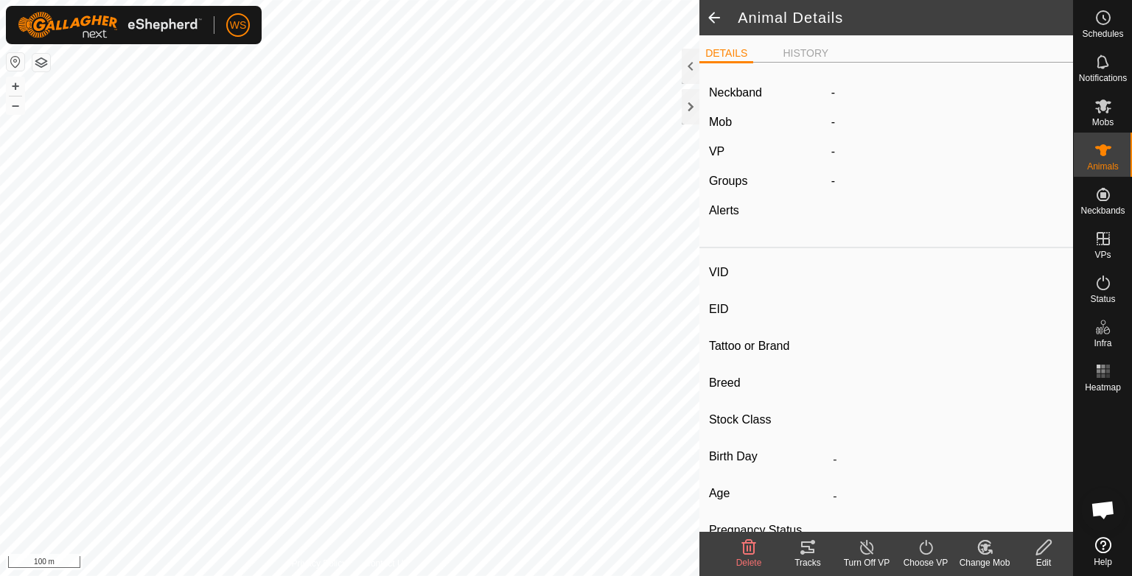
type input "yougspekle"
type input "-"
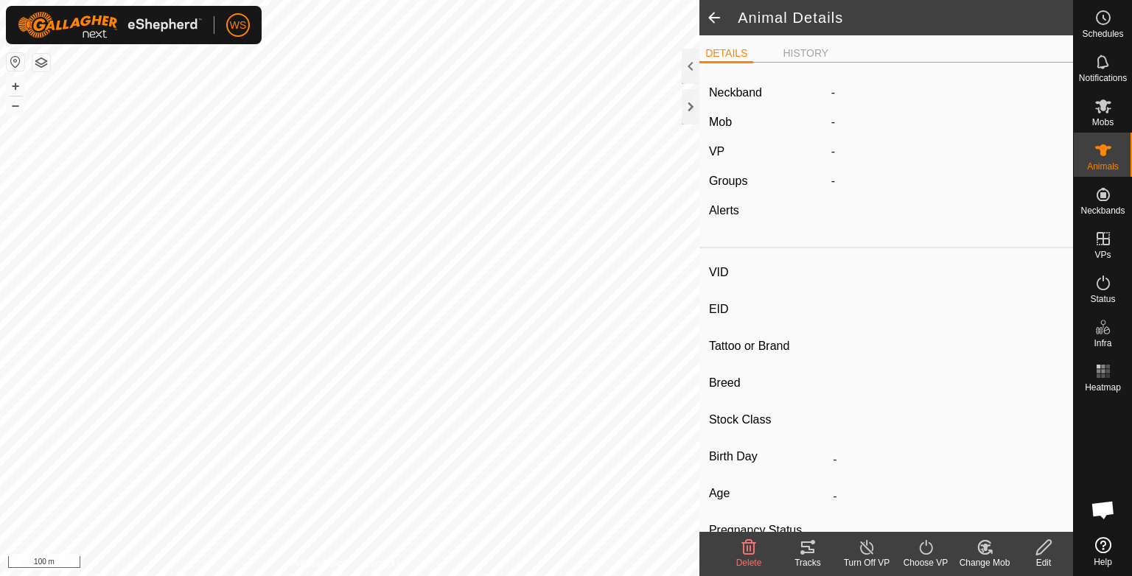
type input "0 kg"
type input "-"
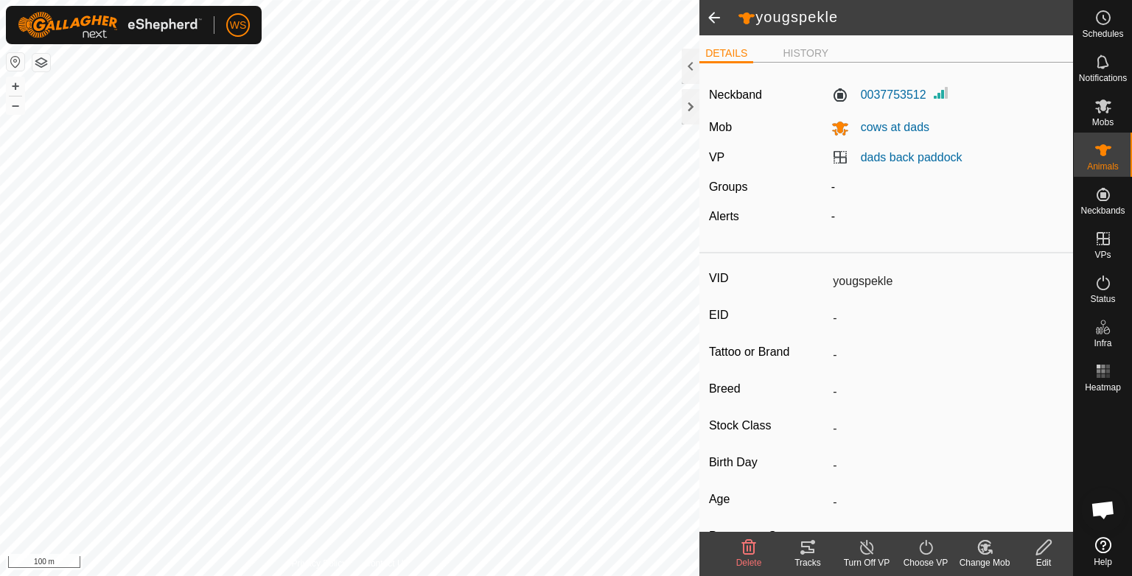
click at [808, 554] on icon at bounding box center [808, 548] width 18 height 18
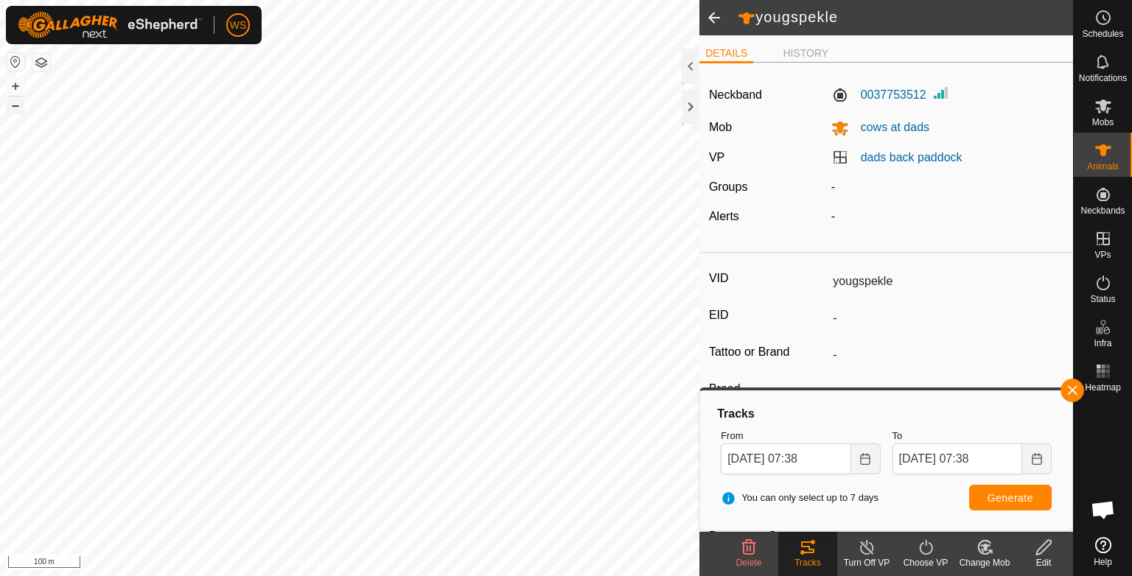
click at [15, 102] on button "–" at bounding box center [16, 106] width 18 height 18
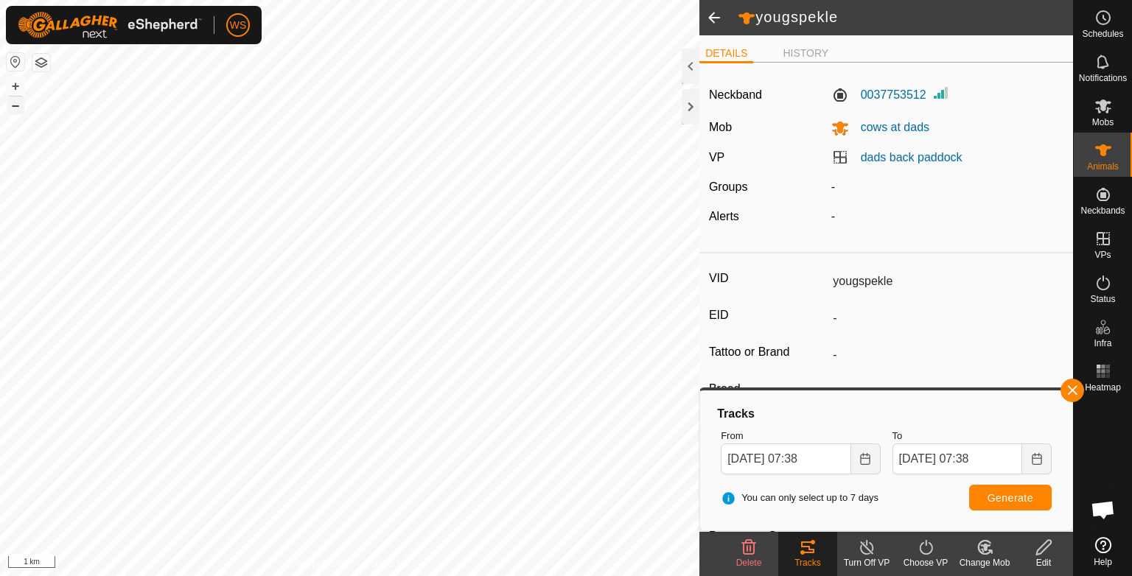
click at [15, 102] on button "–" at bounding box center [16, 106] width 18 height 18
click at [15, 84] on button "+" at bounding box center [16, 86] width 18 height 18
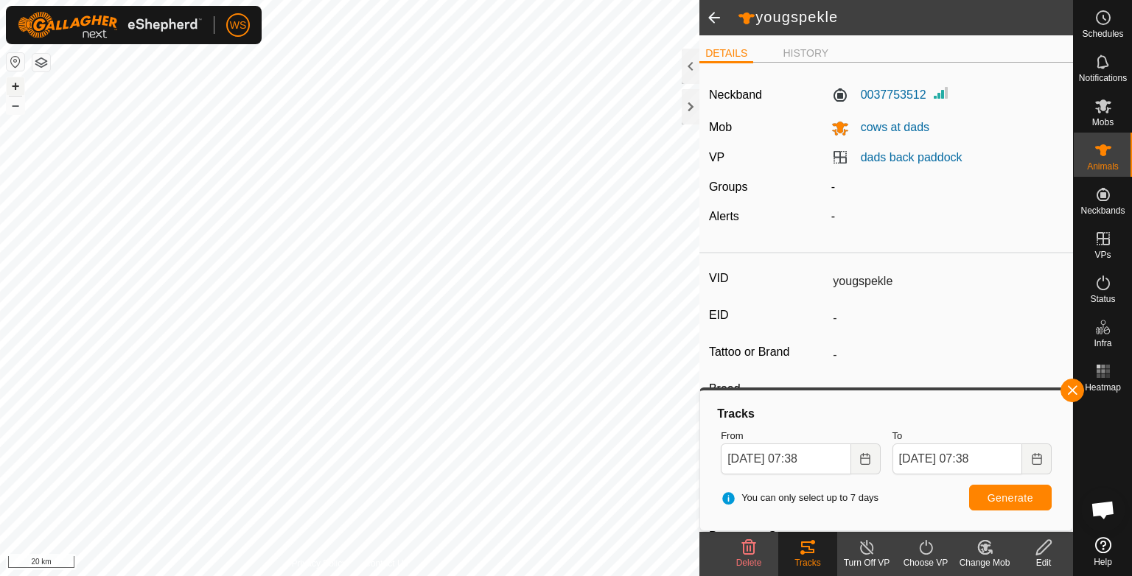
click at [15, 84] on button "+" at bounding box center [16, 86] width 18 height 18
click at [13, 83] on button "+" at bounding box center [16, 86] width 18 height 18
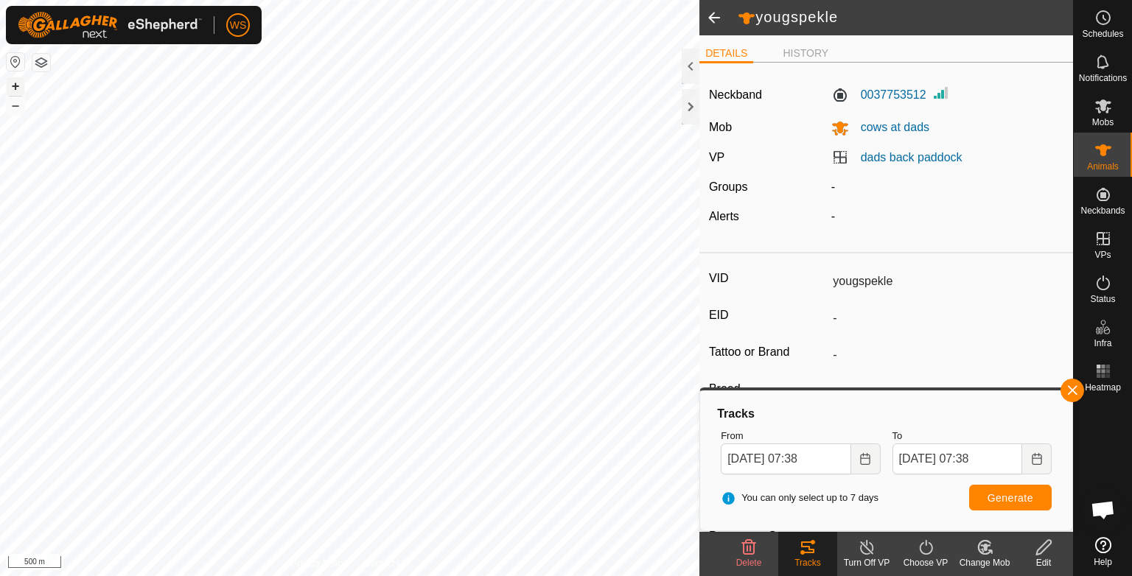
click at [15, 90] on button "+" at bounding box center [16, 86] width 18 height 18
click at [12, 83] on button "+" at bounding box center [16, 86] width 18 height 18
click at [9, 105] on button "–" at bounding box center [16, 106] width 18 height 18
click at [717, 16] on span at bounding box center [713, 17] width 29 height 35
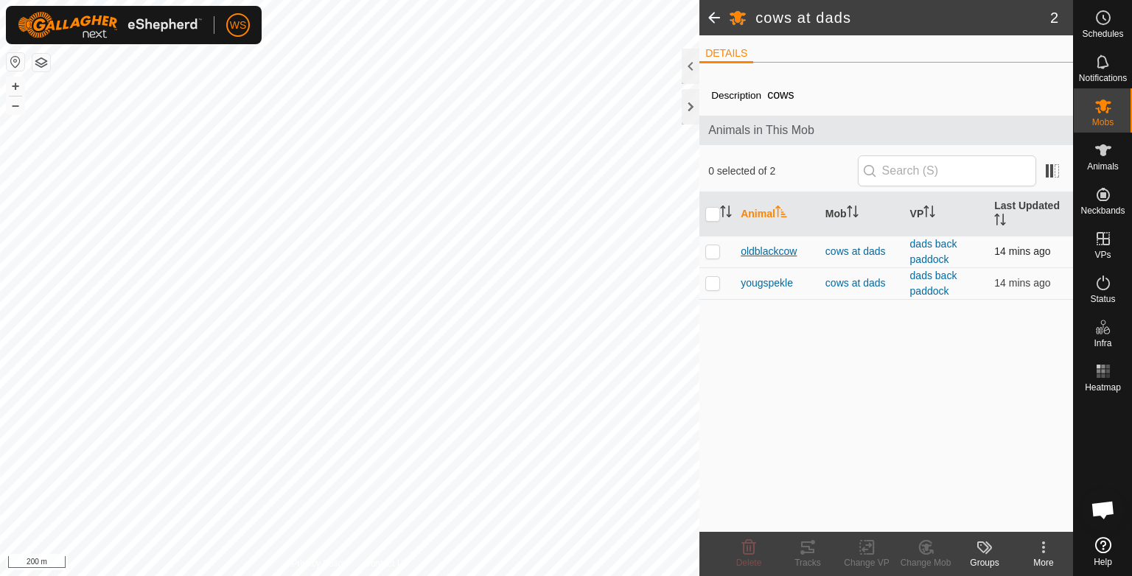
click at [764, 248] on span "oldblackcow" at bounding box center [769, 251] width 56 height 15
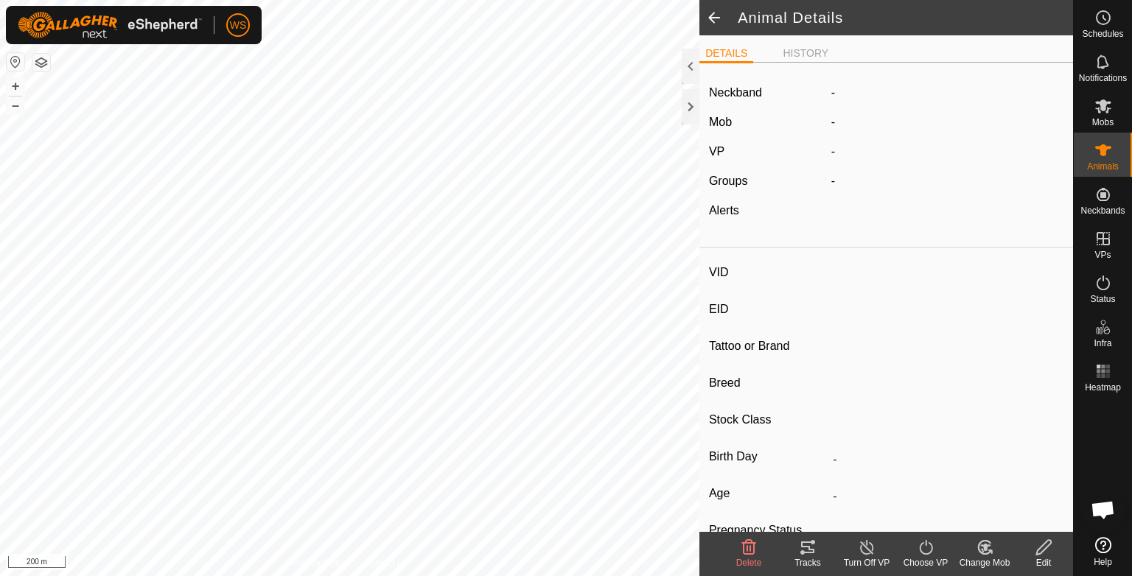
type input "oldblackcow"
type input "-"
type input "wagu x"
type input "-"
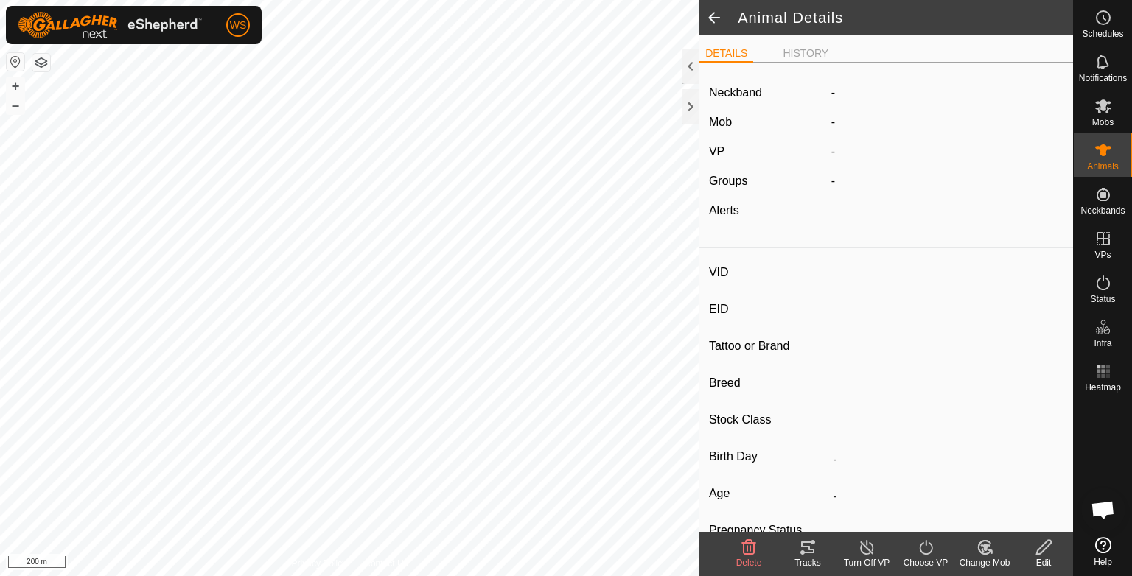
type input "Pregnant"
type input "0 kg"
type input "-"
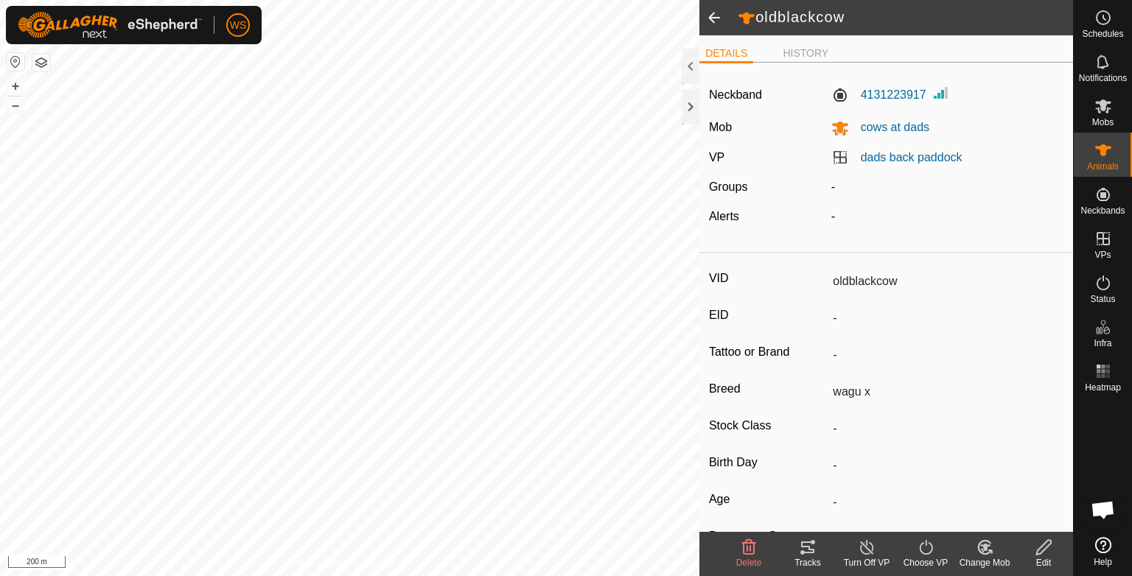
click at [809, 541] on icon at bounding box center [808, 548] width 18 height 18
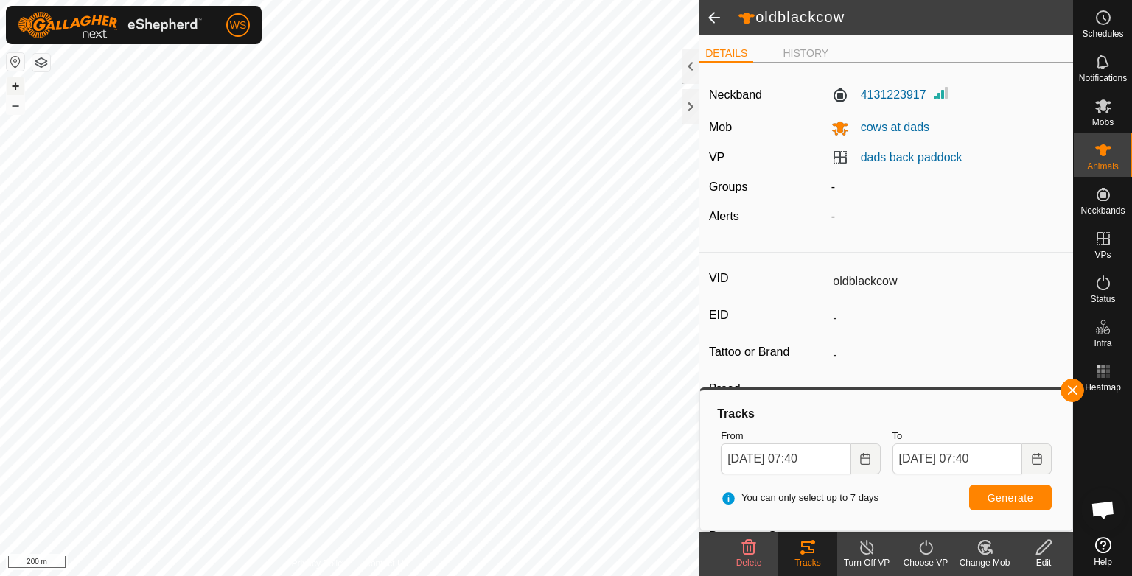
click at [16, 86] on button "+" at bounding box center [16, 86] width 18 height 18
click at [12, 63] on button "button" at bounding box center [16, 62] width 18 height 18
click at [713, 9] on span at bounding box center [713, 17] width 29 height 35
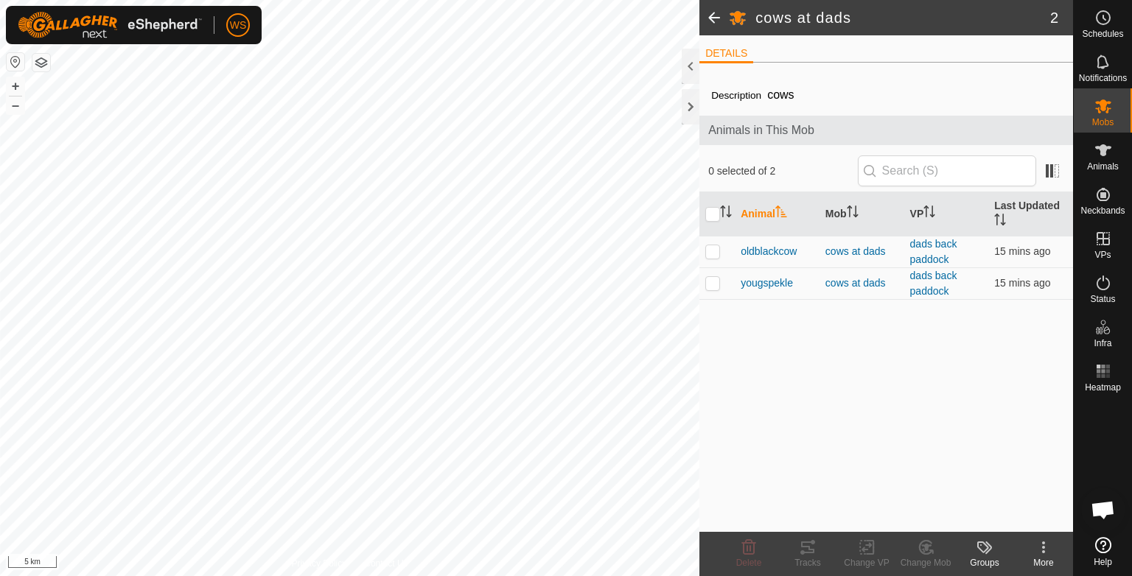
click at [711, 10] on span at bounding box center [713, 17] width 29 height 35
